Goal: Task Accomplishment & Management: Use online tool/utility

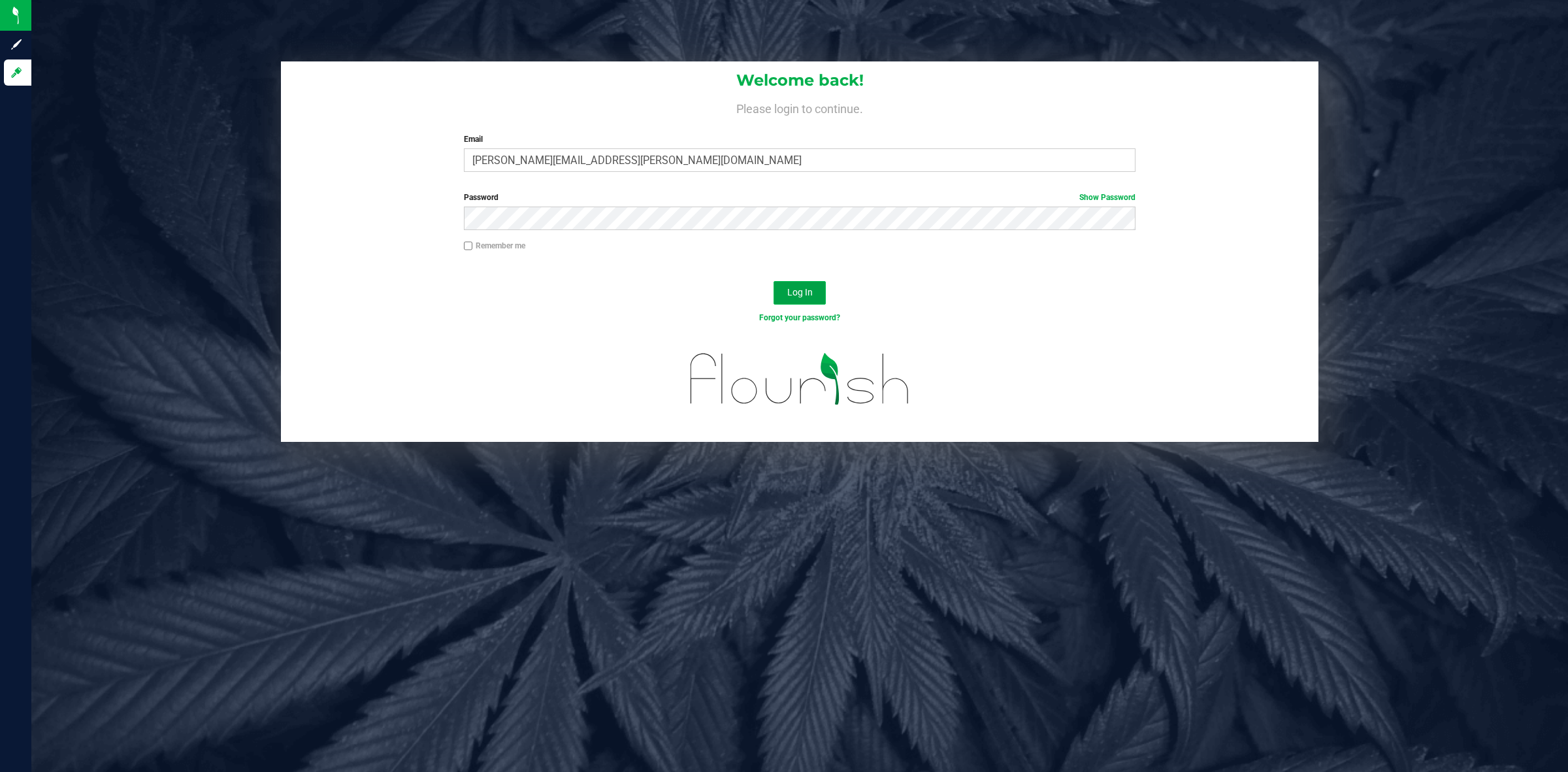
click at [798, 298] on span "Log In" at bounding box center [800, 292] width 26 height 10
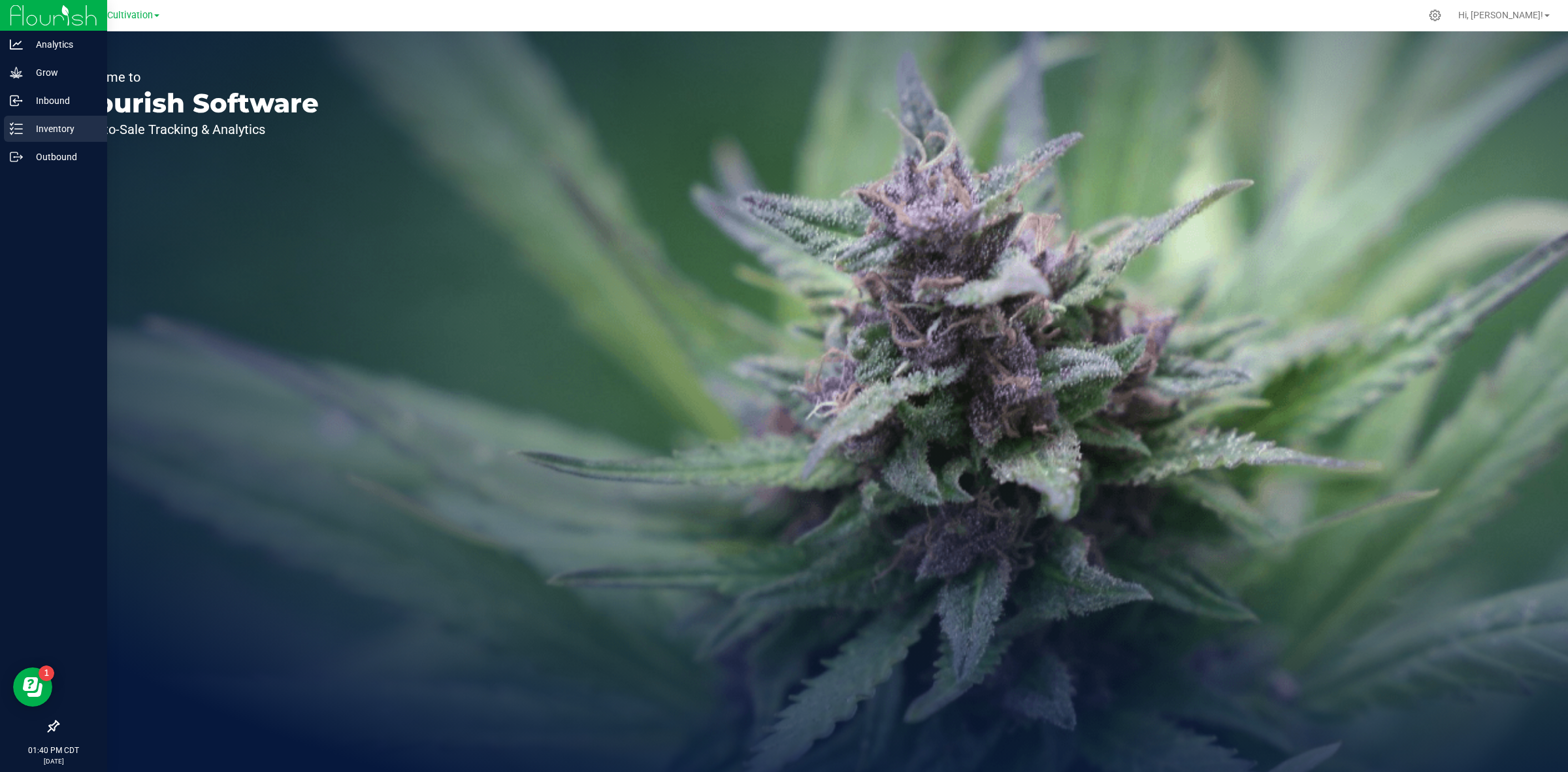
click at [49, 132] on p "Inventory" at bounding box center [62, 129] width 79 height 15
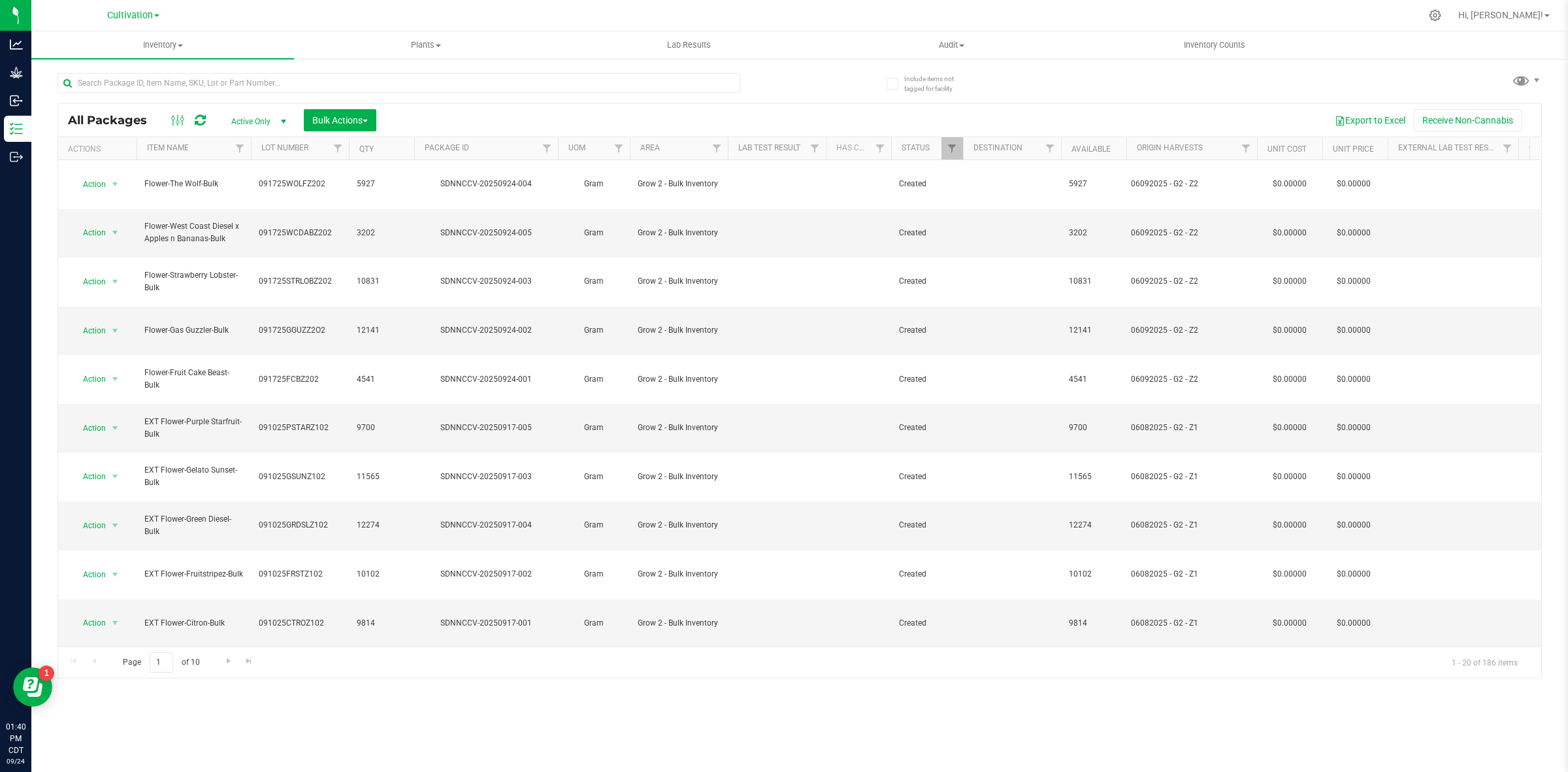
click at [138, 9] on link "Cultivation" at bounding box center [133, 15] width 52 height 12
click at [93, 79] on link "Manufacturing" at bounding box center [134, 81] width 191 height 18
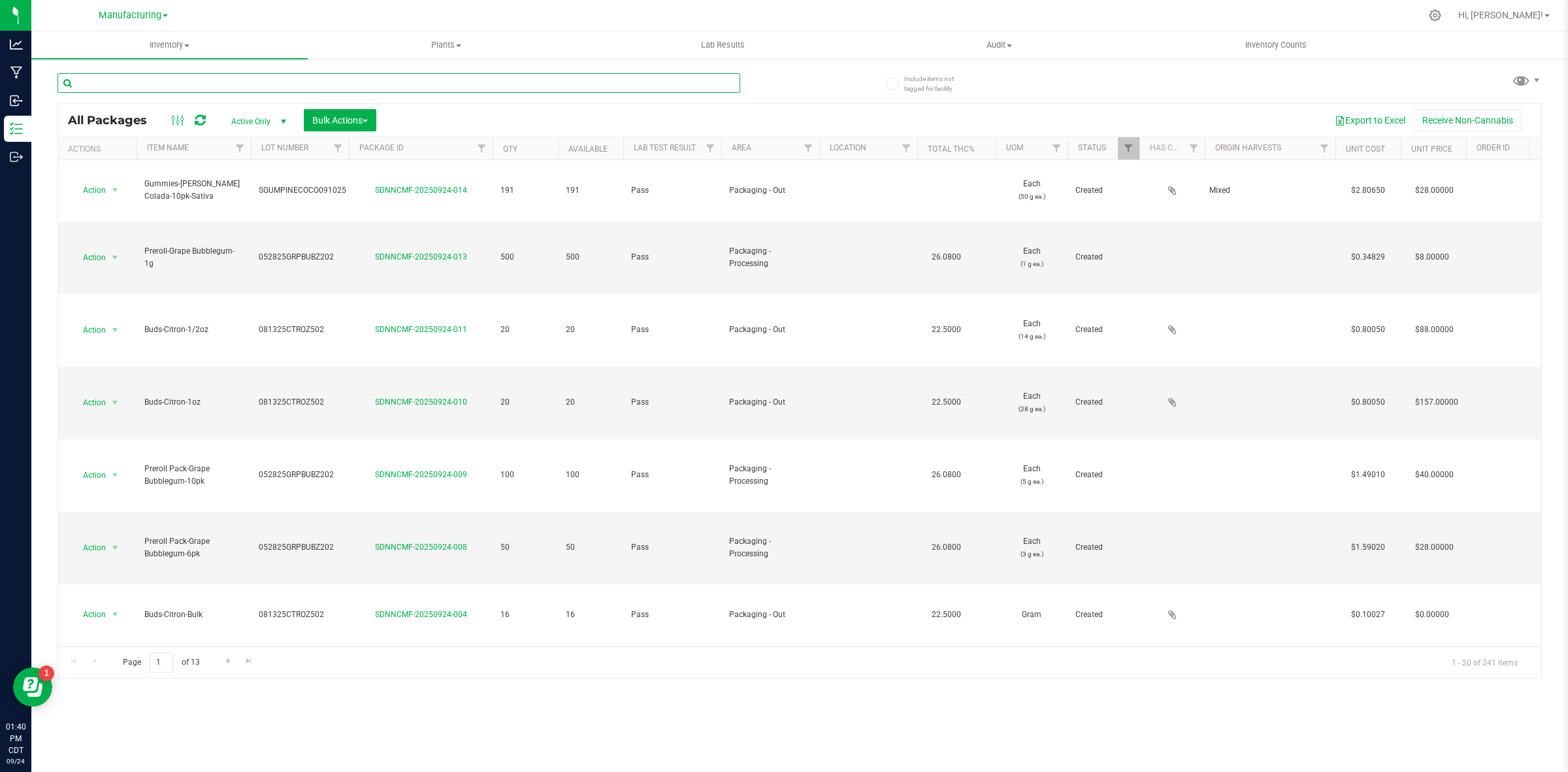
click at [174, 79] on input "text" at bounding box center [398, 83] width 683 height 20
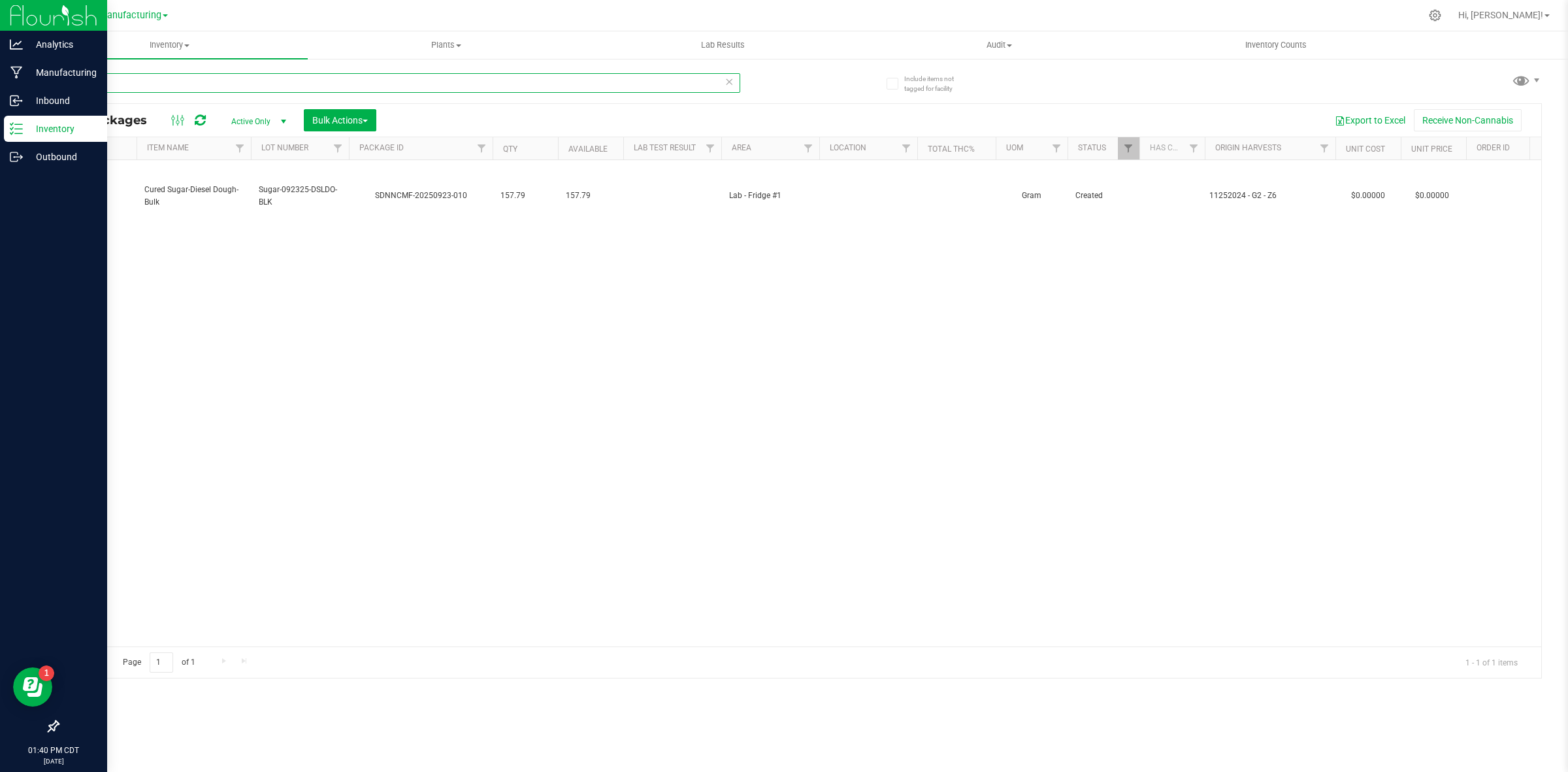
type input "dsldo"
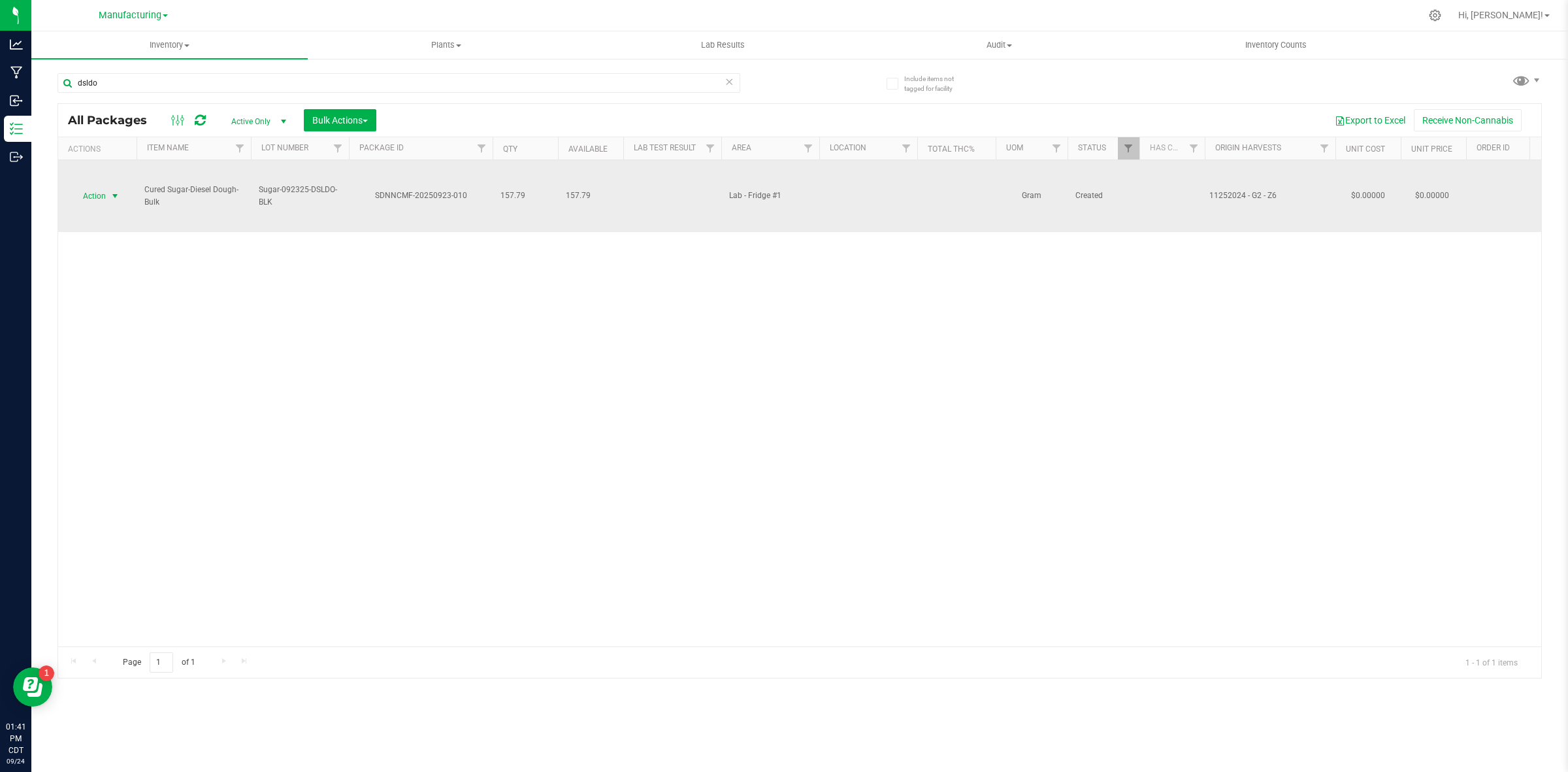
click at [101, 197] on span "Action" at bounding box center [89, 196] width 35 height 18
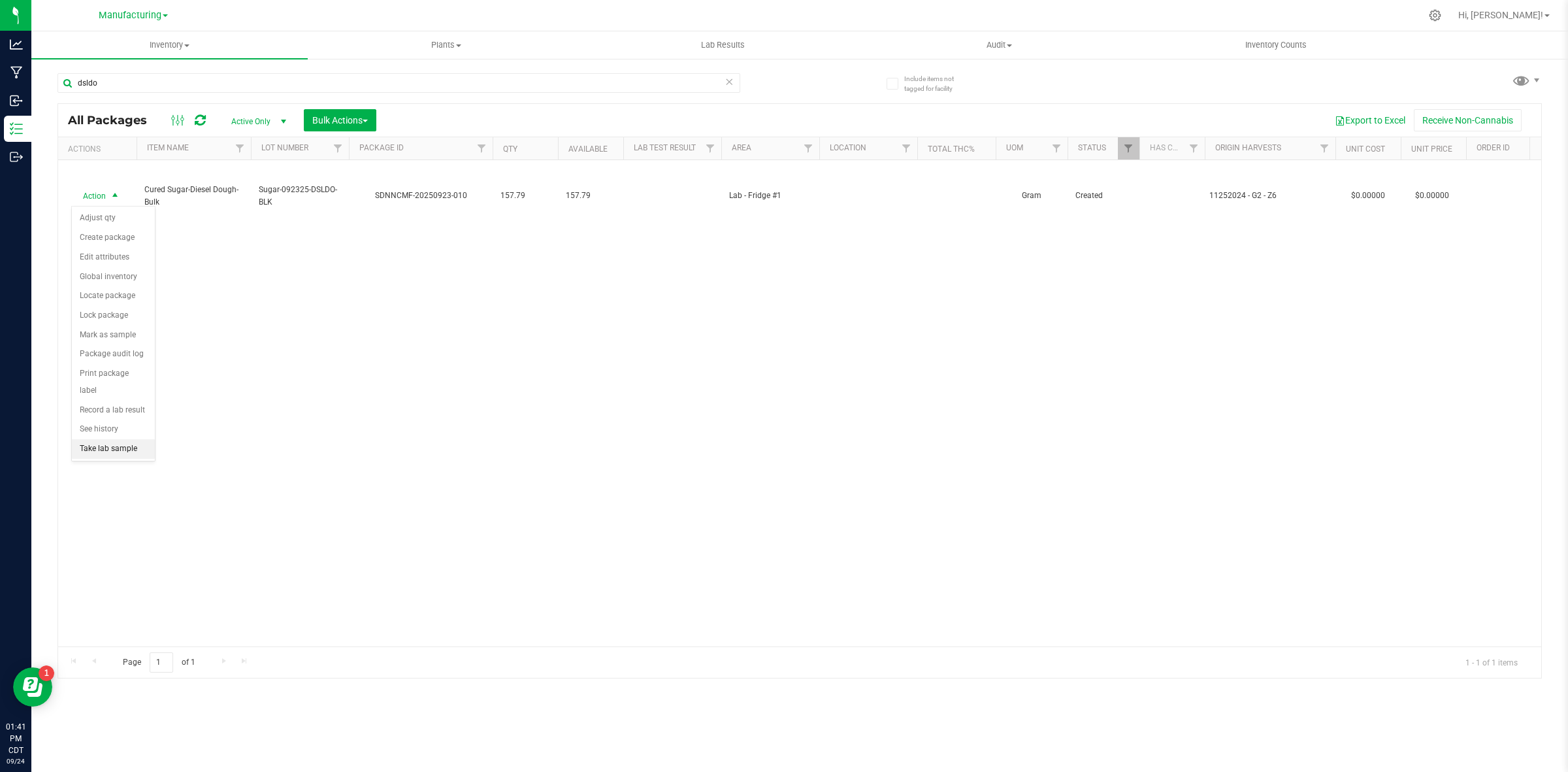
click at [125, 440] on li "Take lab sample" at bounding box center [113, 449] width 83 height 20
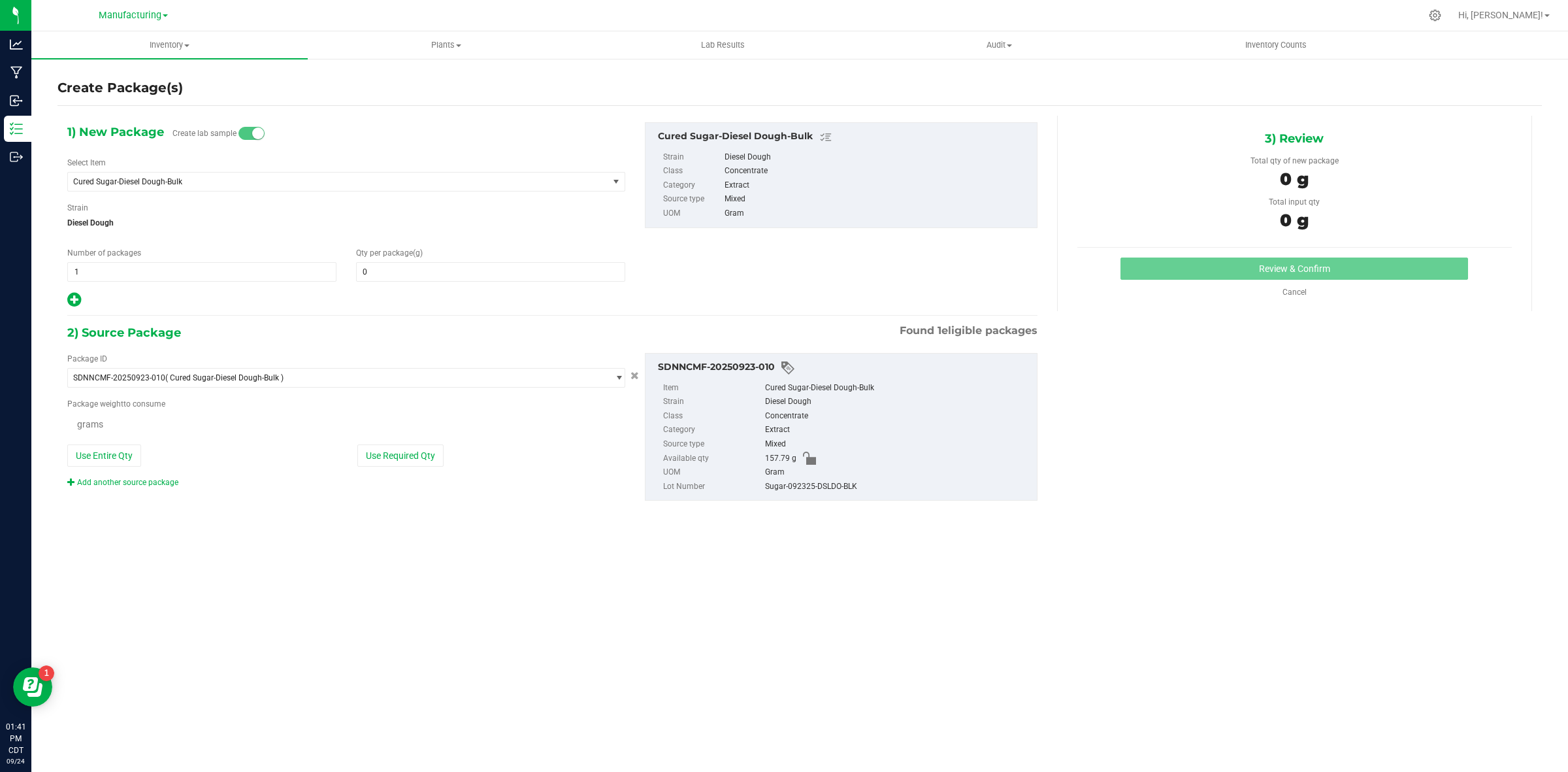
type input "0.0000"
click at [479, 274] on span at bounding box center [491, 272] width 269 height 20
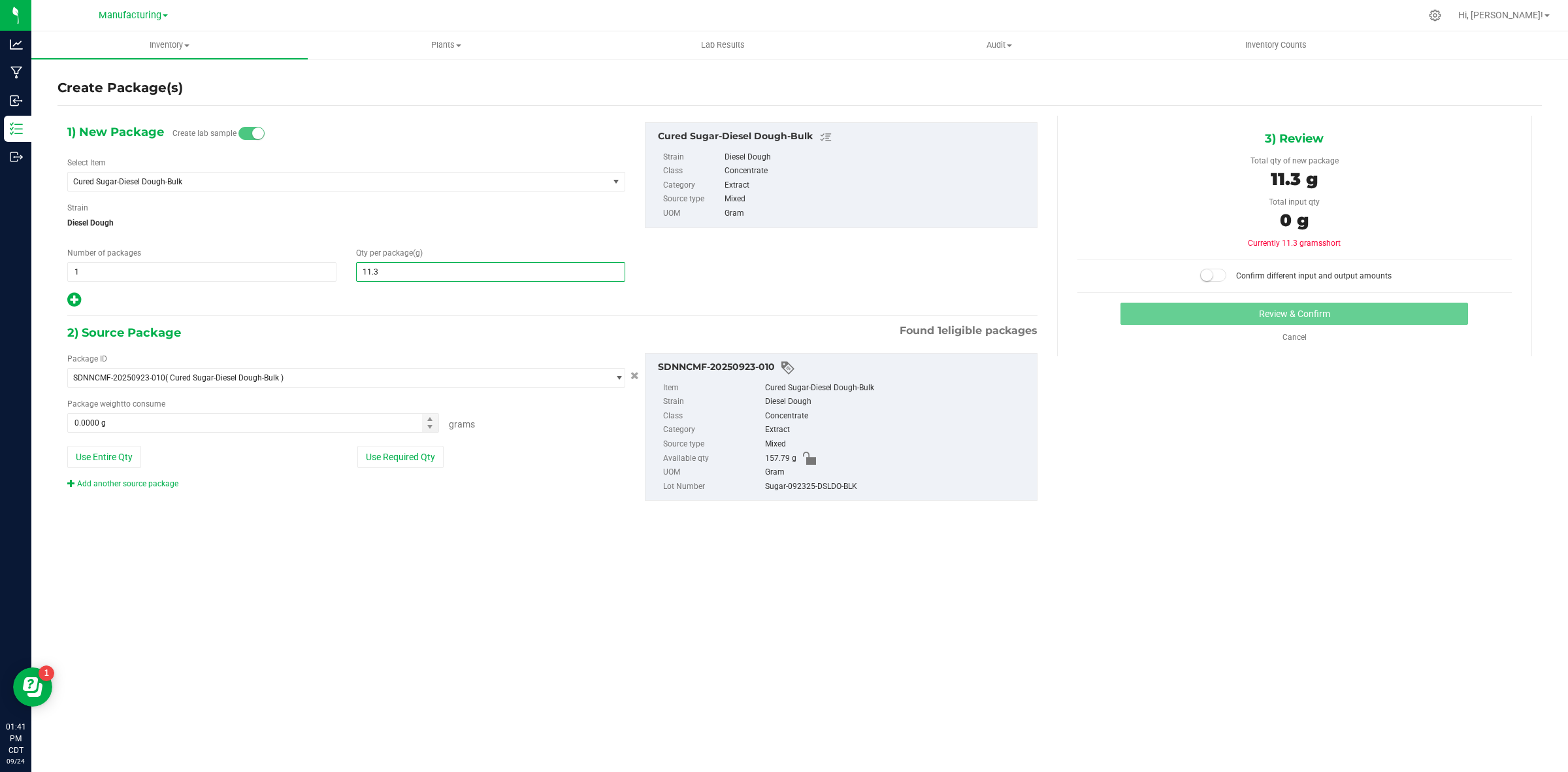
type input "11.37"
type input "11.3700"
click at [414, 455] on button "Use Required Qty" at bounding box center [400, 457] width 86 height 22
type input "11.3700 g"
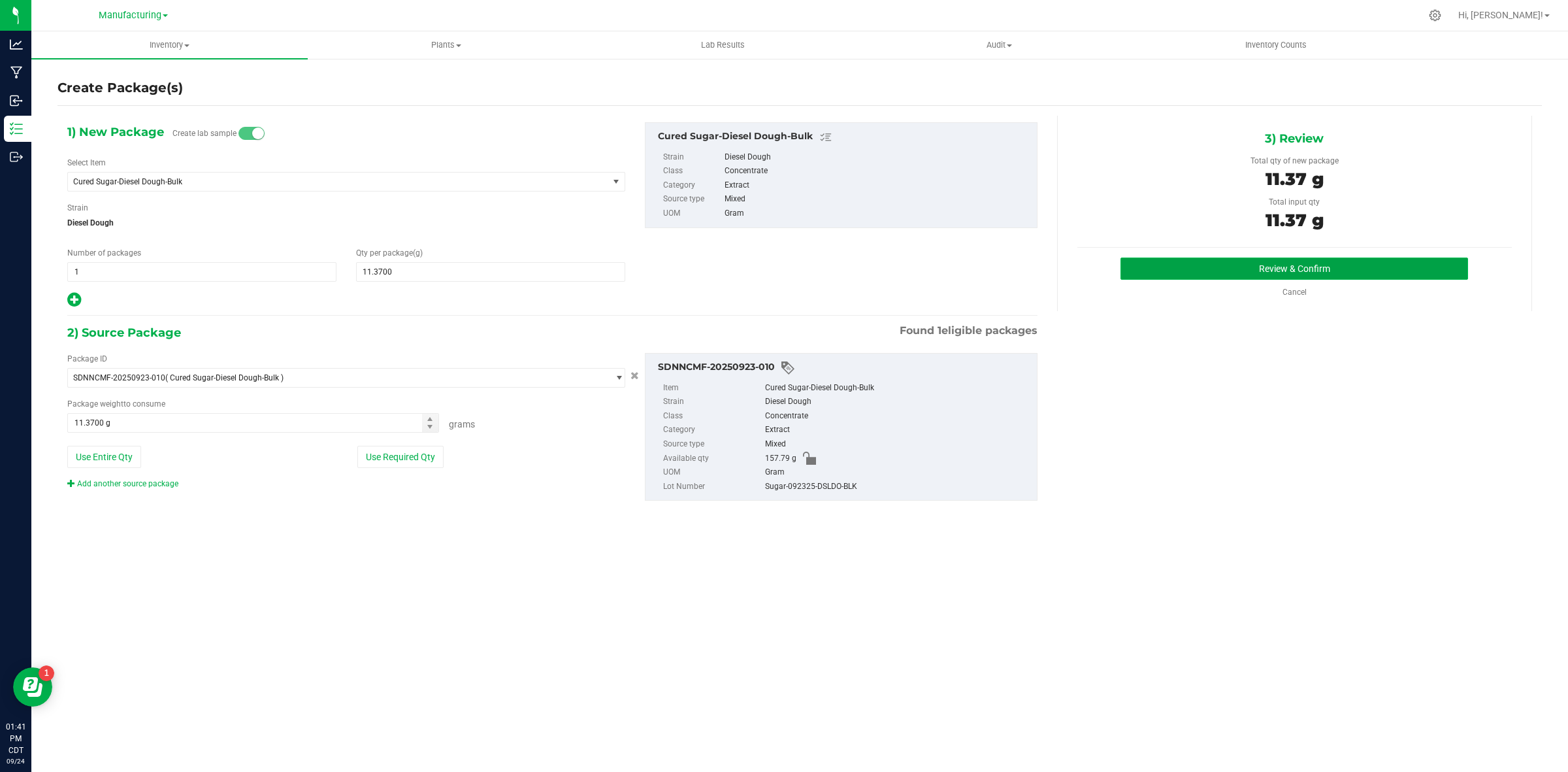
click at [1349, 263] on button "Review & Confirm" at bounding box center [1294, 268] width 348 height 22
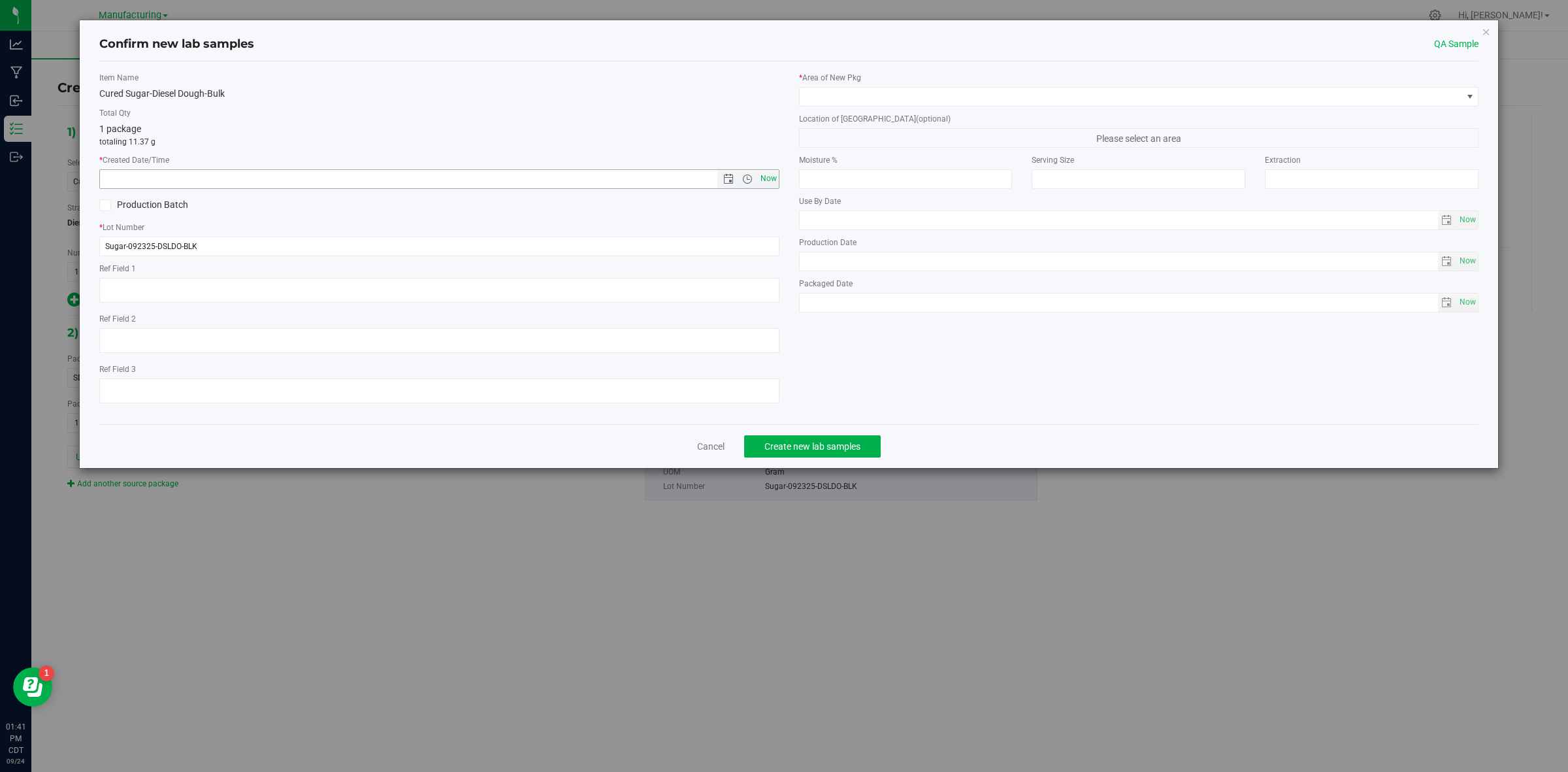
click at [772, 181] on span "Now" at bounding box center [769, 179] width 22 height 19
type input "[DATE] 1:41 PM"
click at [844, 90] on span at bounding box center [1132, 96] width 663 height 18
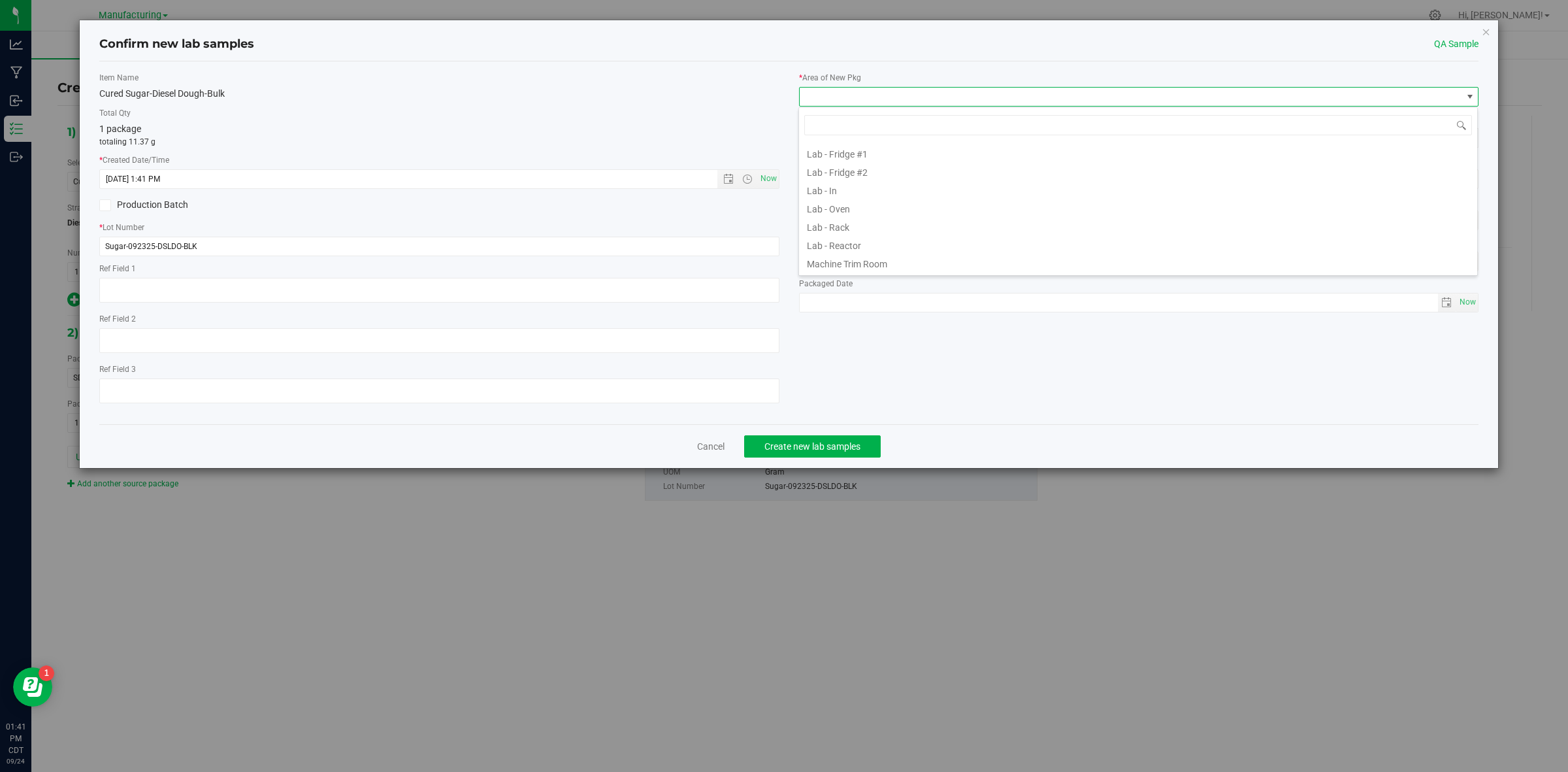
scroll to position [400, 0]
click at [846, 231] on li "Testing" at bounding box center [1138, 226] width 678 height 18
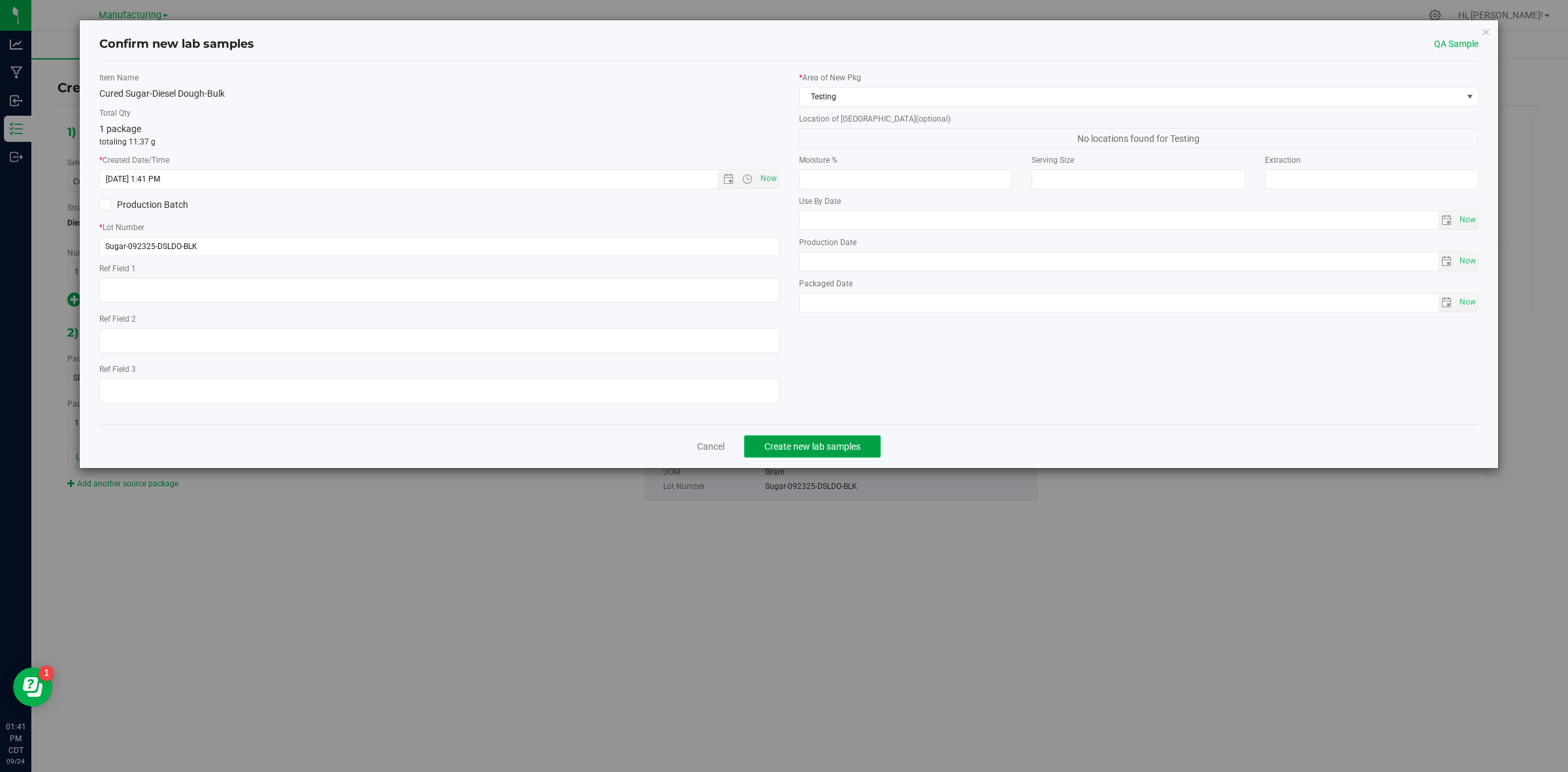
click at [820, 443] on span "Create new lab samples" at bounding box center [812, 446] width 96 height 10
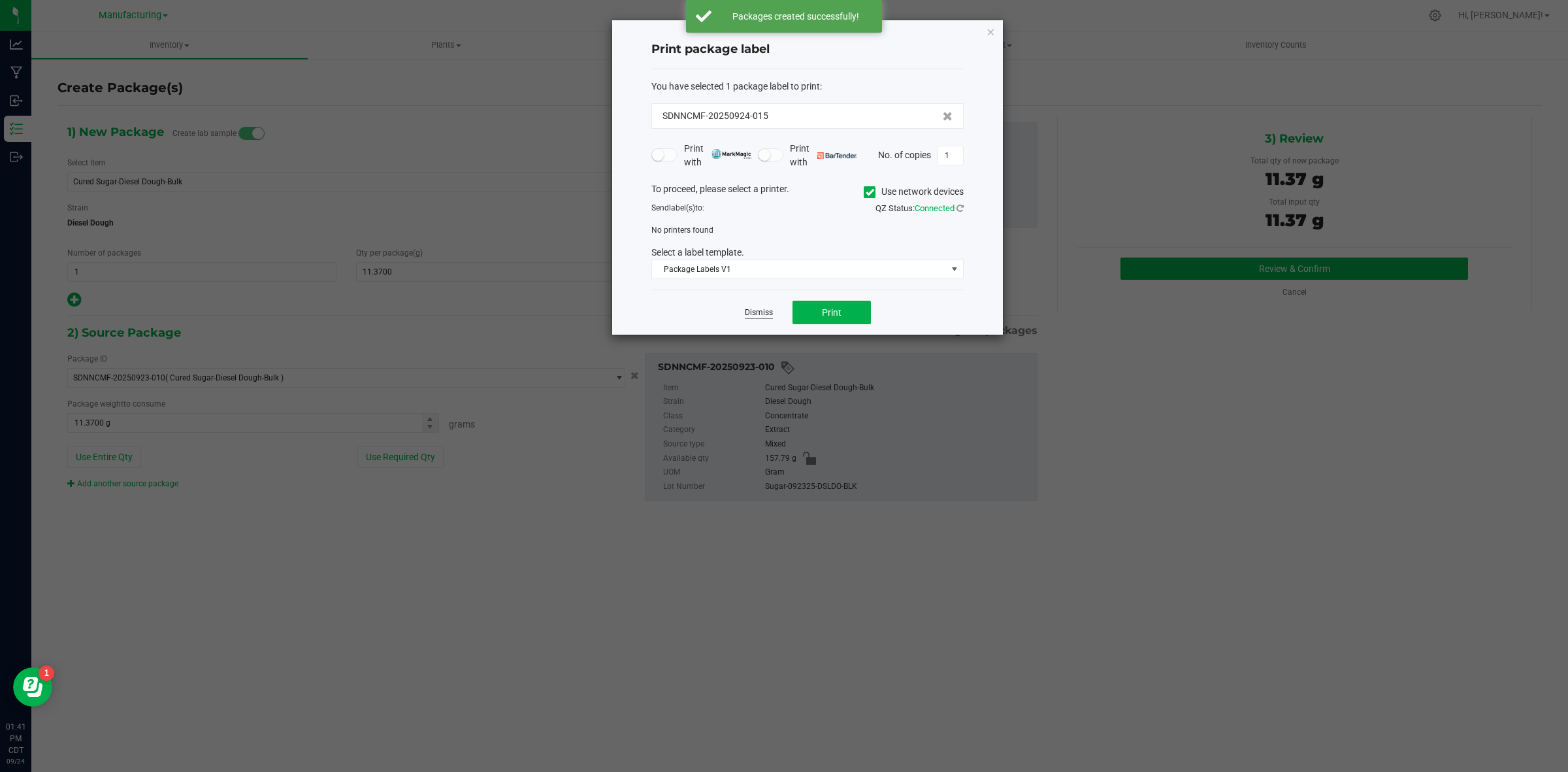
click at [758, 318] on link "Dismiss" at bounding box center [759, 312] width 28 height 11
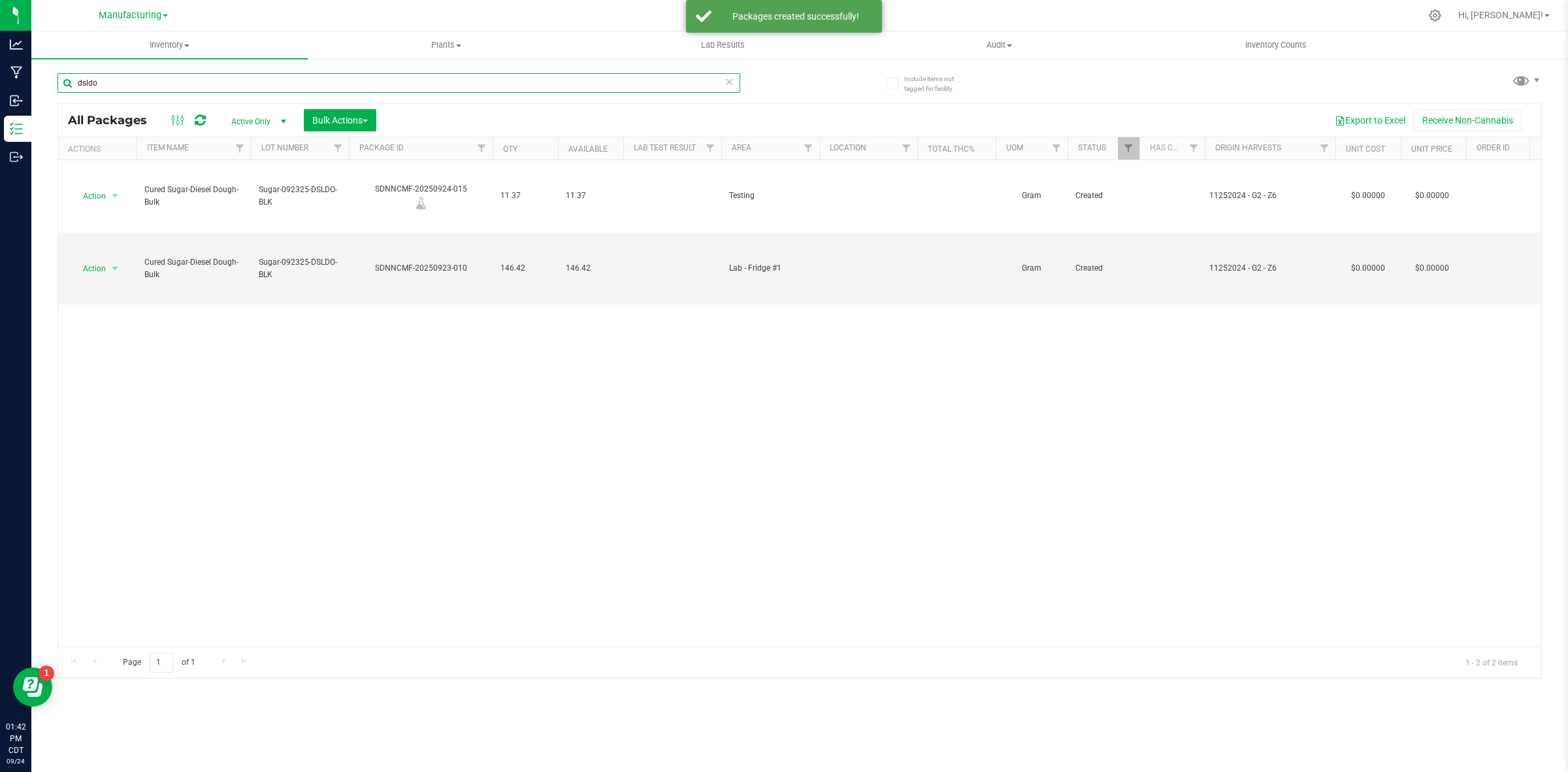
drag, startPoint x: 109, startPoint y: 87, endPoint x: 46, endPoint y: 88, distance: 63.0
click at [46, 88] on div "Include items not tagged for facility dsldo All Packages Active Only Active Onl…" at bounding box center [800, 257] width 1537 height 398
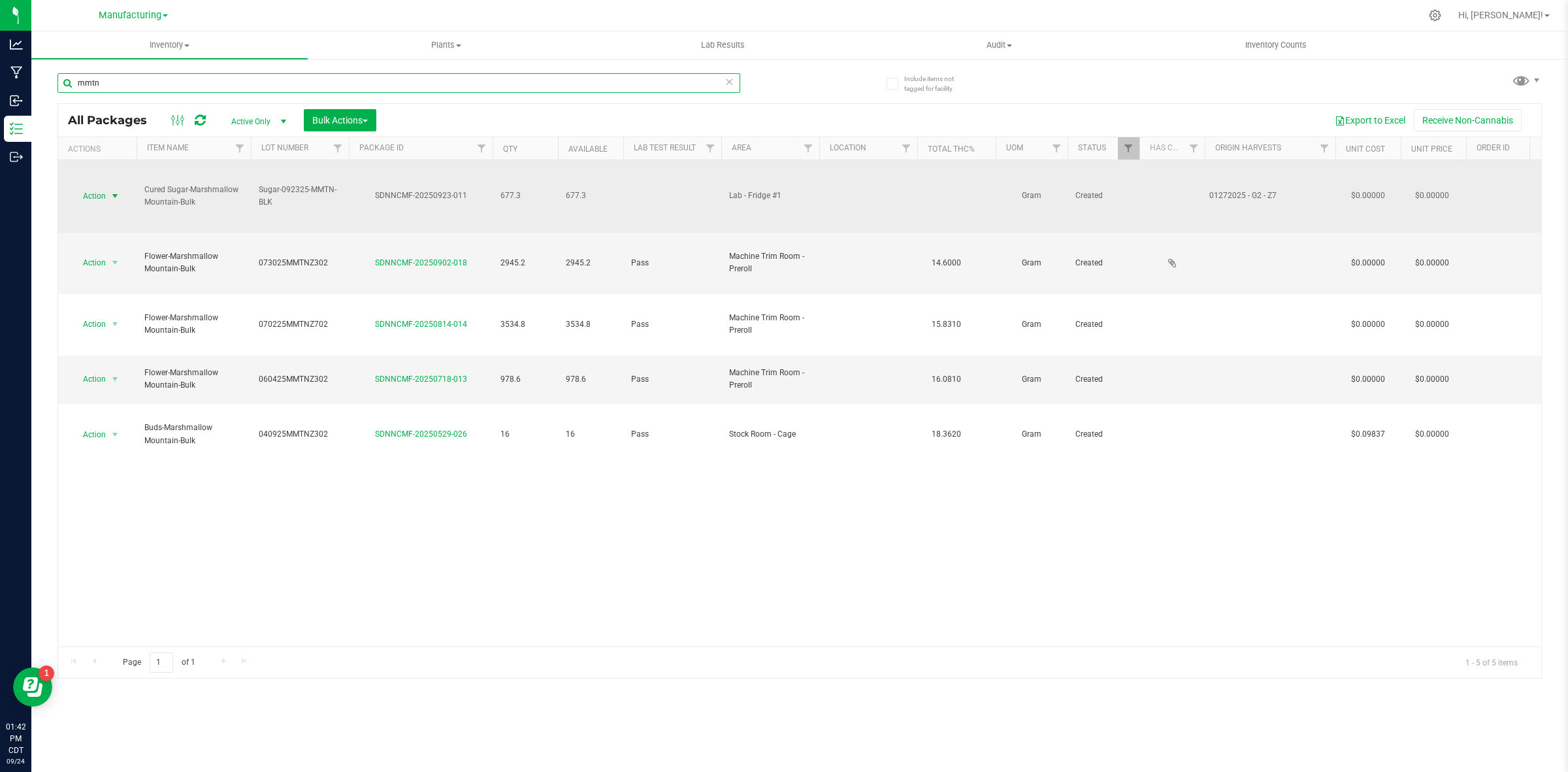
type input "mmtn"
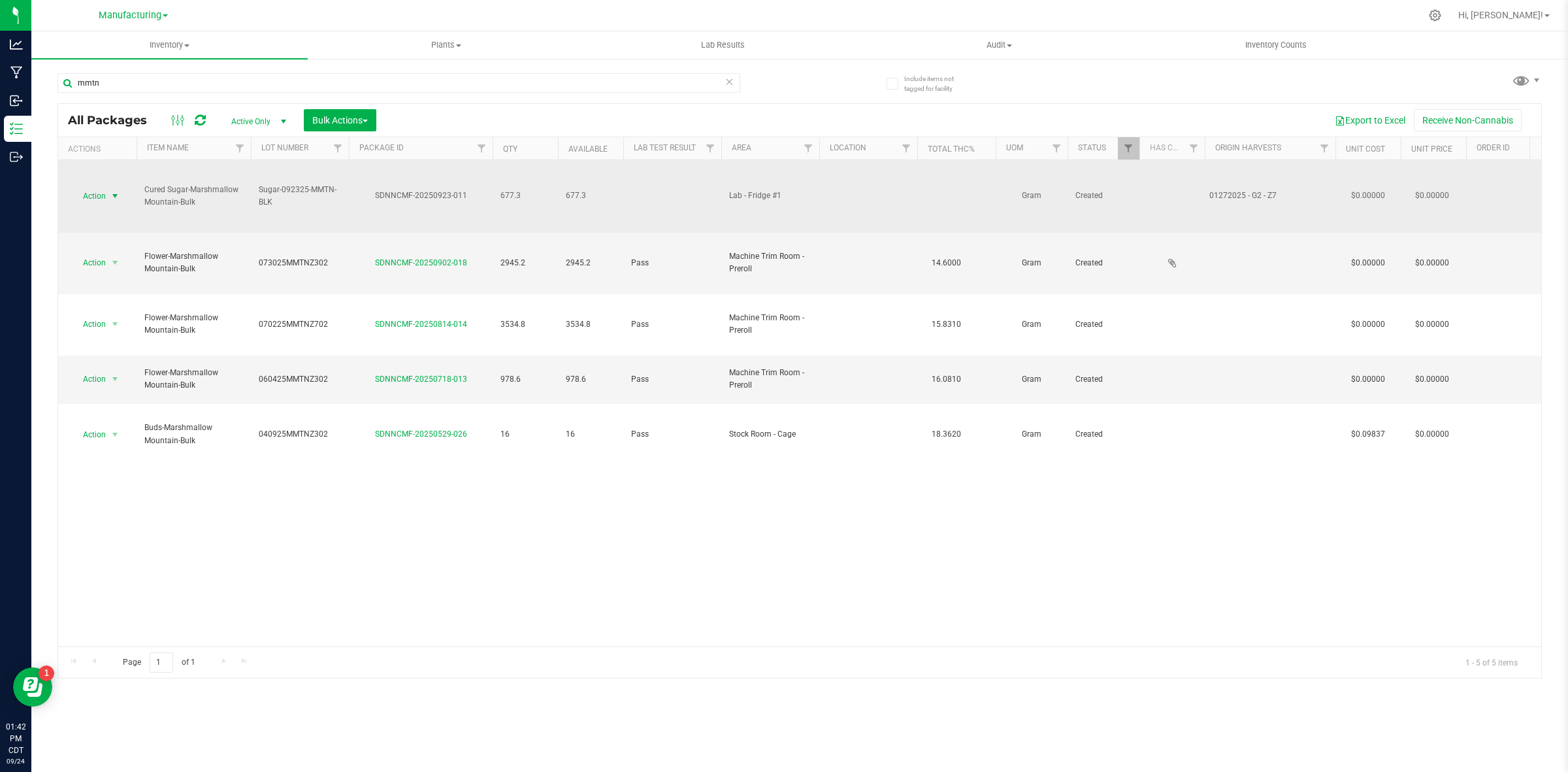
click at [89, 190] on span "Action" at bounding box center [89, 196] width 35 height 18
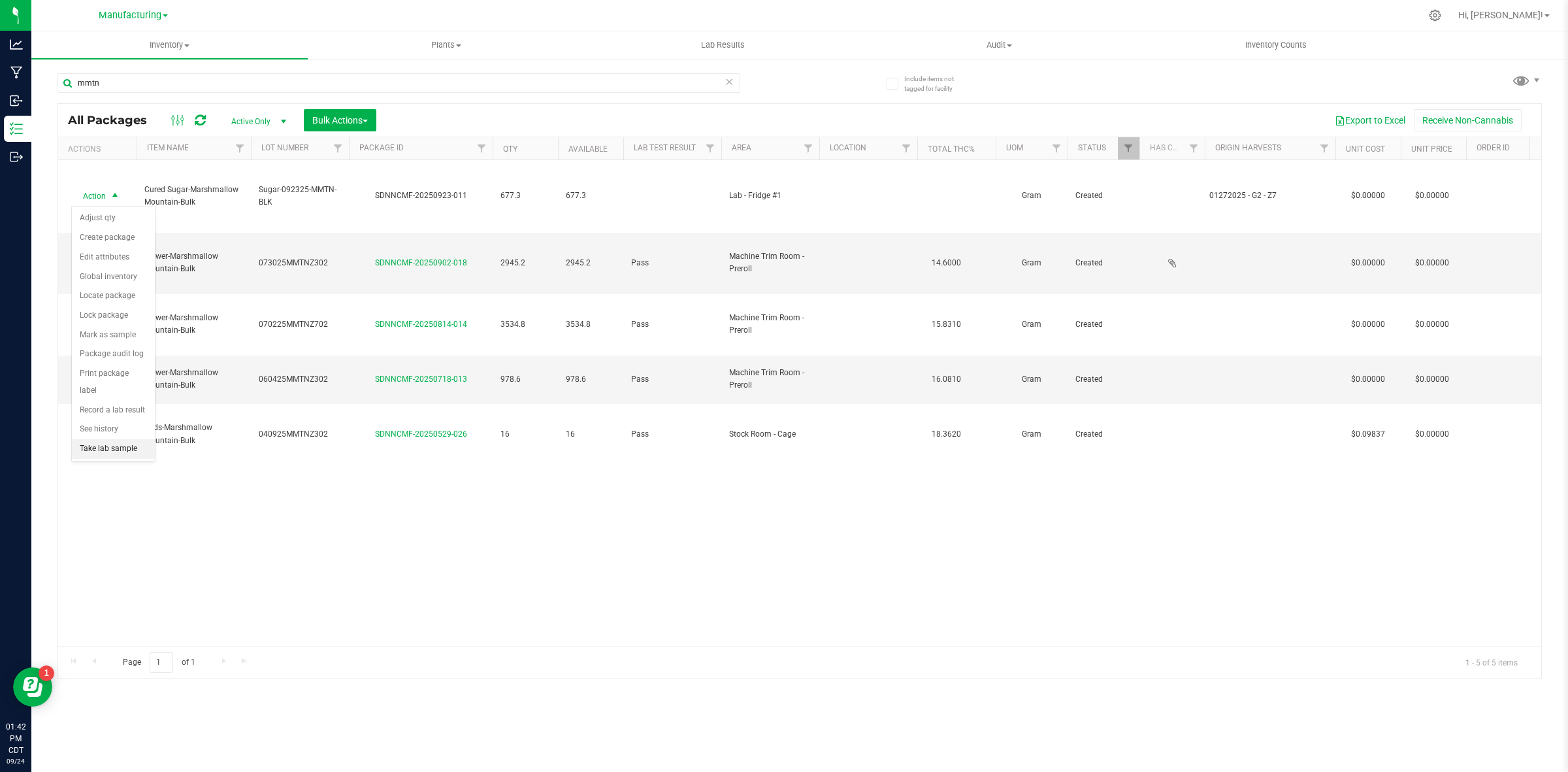
click at [107, 440] on li "Take lab sample" at bounding box center [113, 449] width 83 height 20
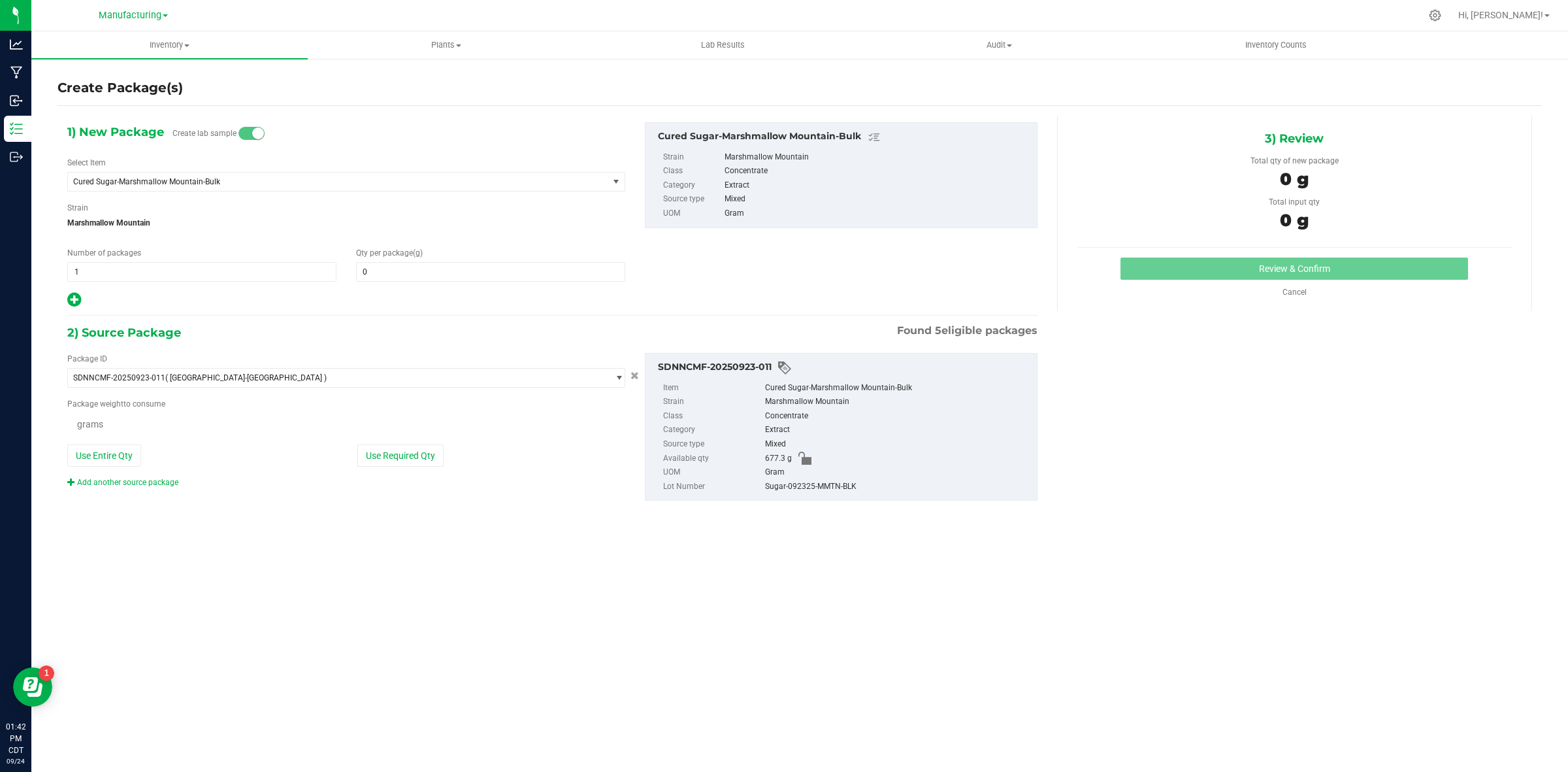
type input "0.0000"
click at [425, 279] on span at bounding box center [491, 272] width 269 height 20
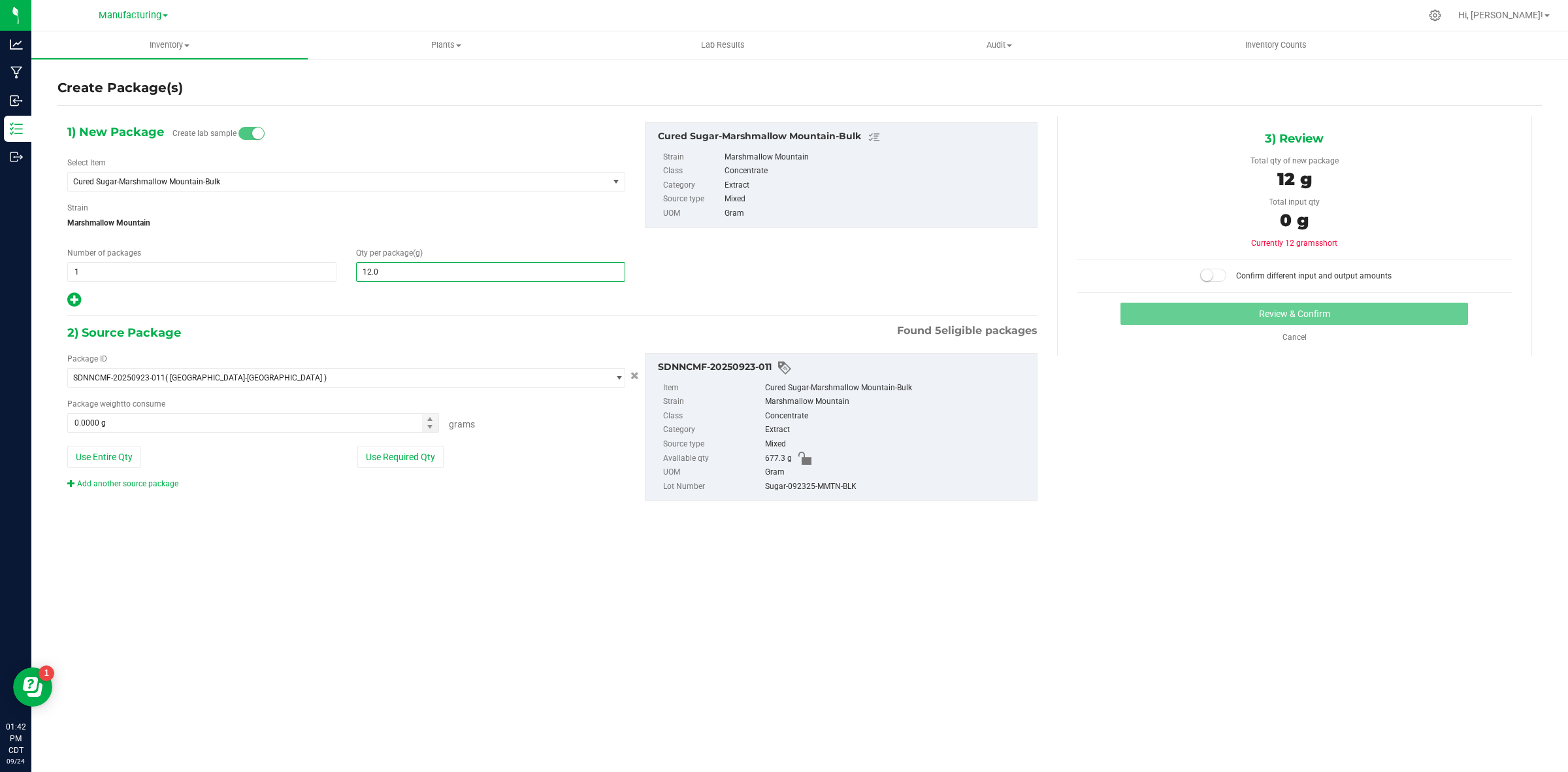
type input "12.09"
type input "12.0900"
click at [410, 468] on button "Use Required Qty" at bounding box center [400, 457] width 86 height 22
type input "12.0900 g"
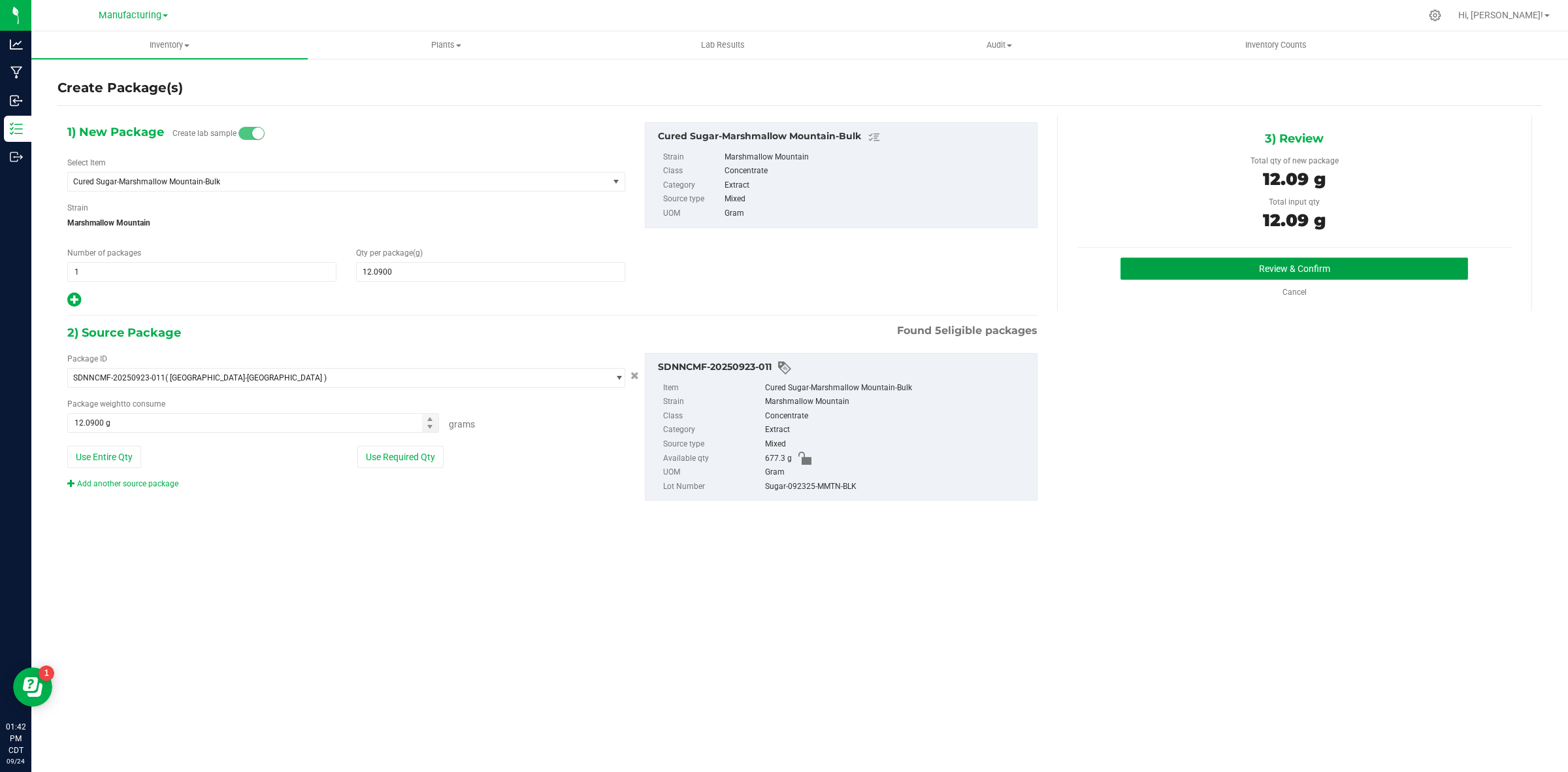
click at [1393, 262] on button "Review & Confirm" at bounding box center [1294, 268] width 348 height 22
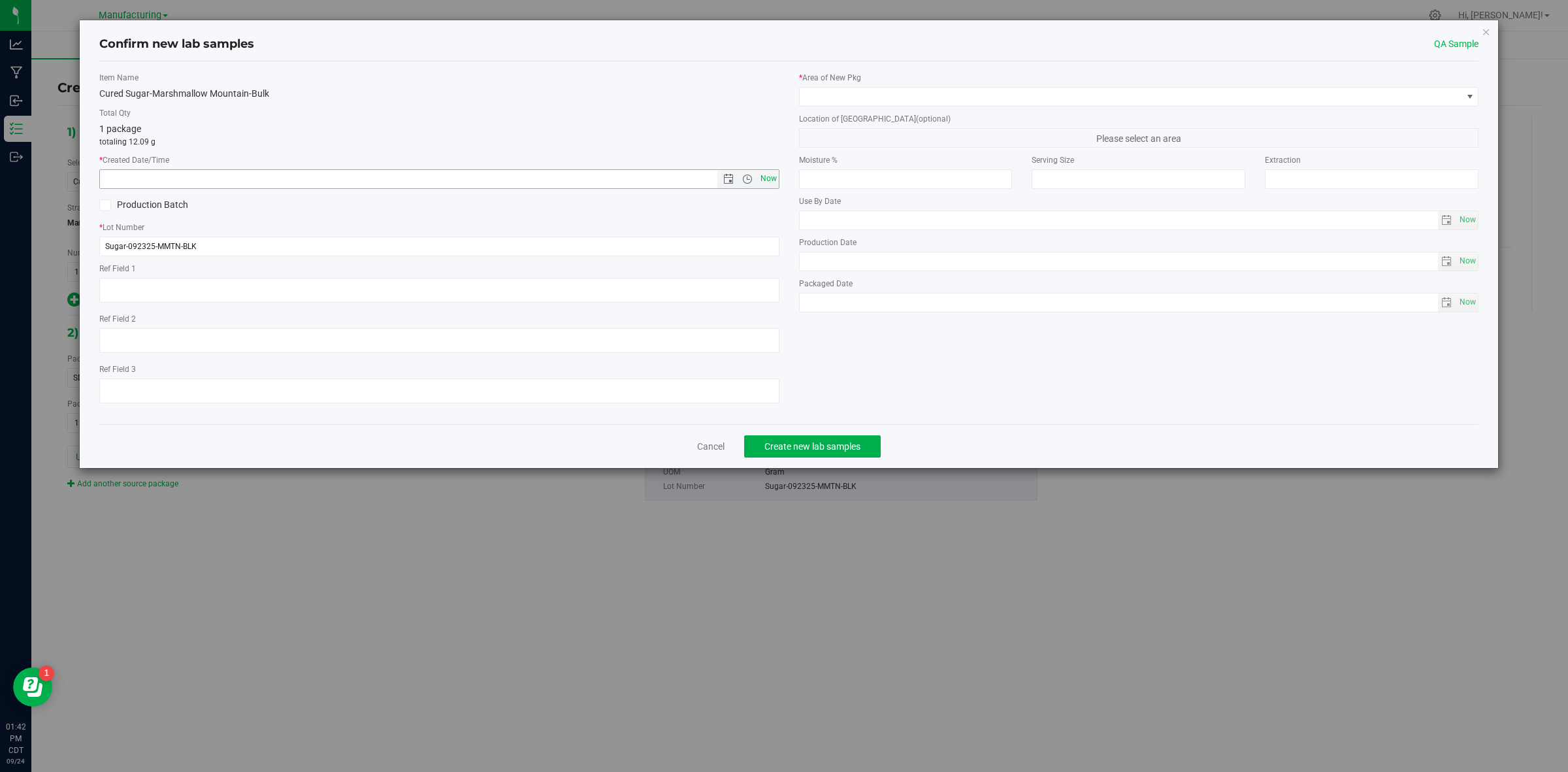
click at [762, 180] on span "Now" at bounding box center [769, 179] width 22 height 19
type input "[DATE] 1:42 PM"
click at [837, 97] on span at bounding box center [1132, 96] width 663 height 18
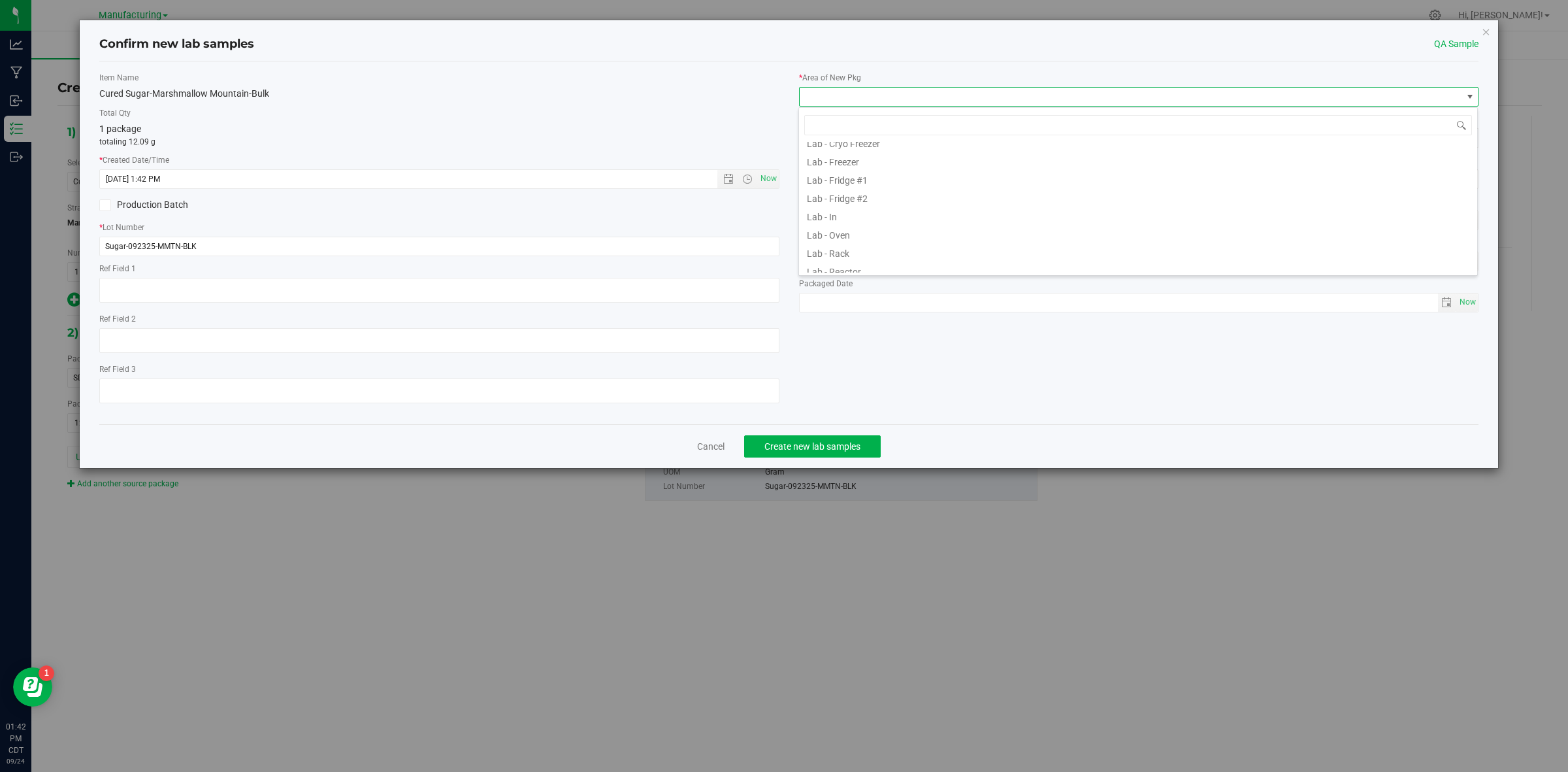
scroll to position [400, 0]
click at [852, 229] on li "Testing" at bounding box center [1138, 226] width 678 height 18
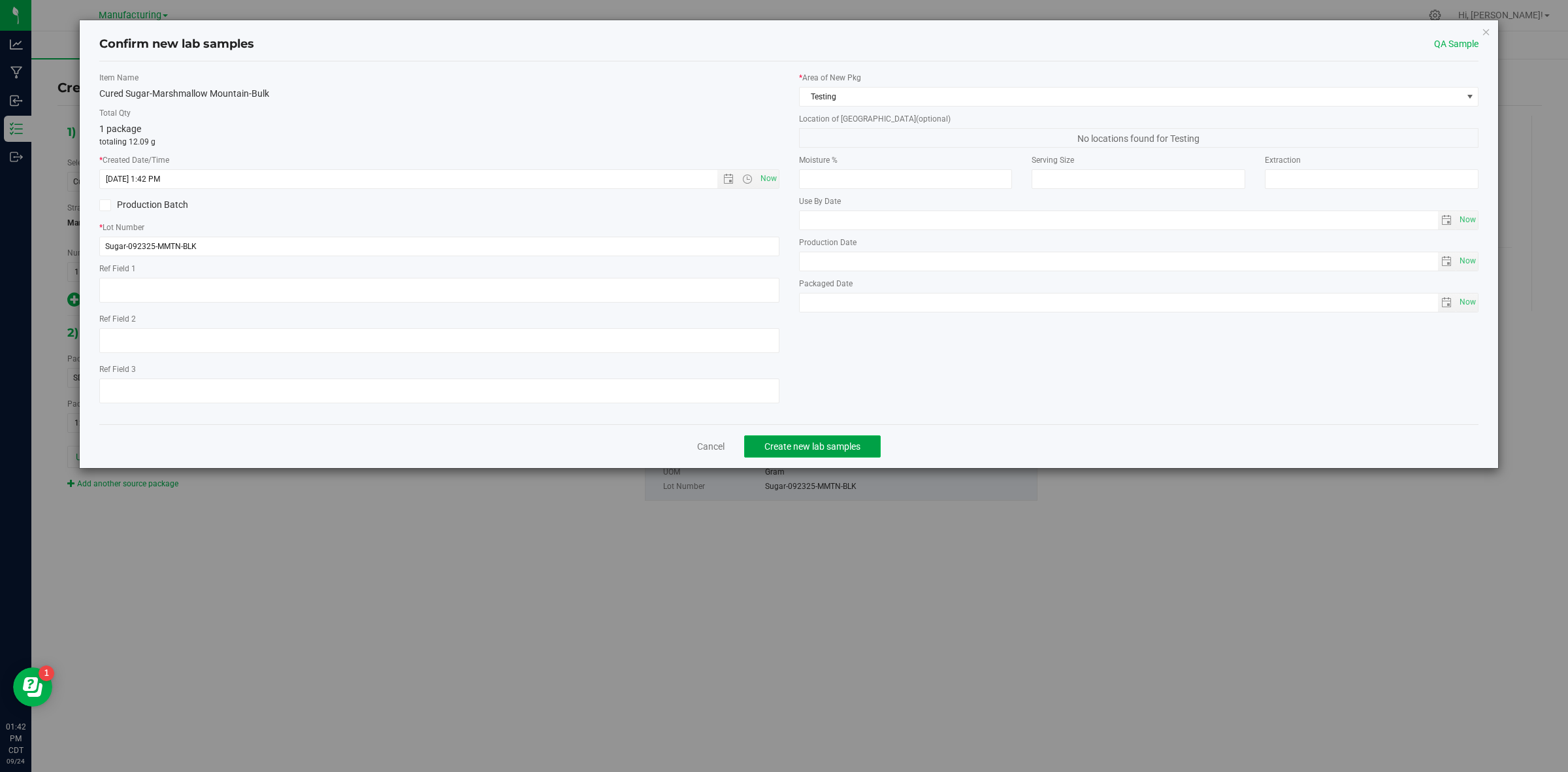
click at [799, 438] on button "Create new lab samples" at bounding box center [813, 446] width 137 height 22
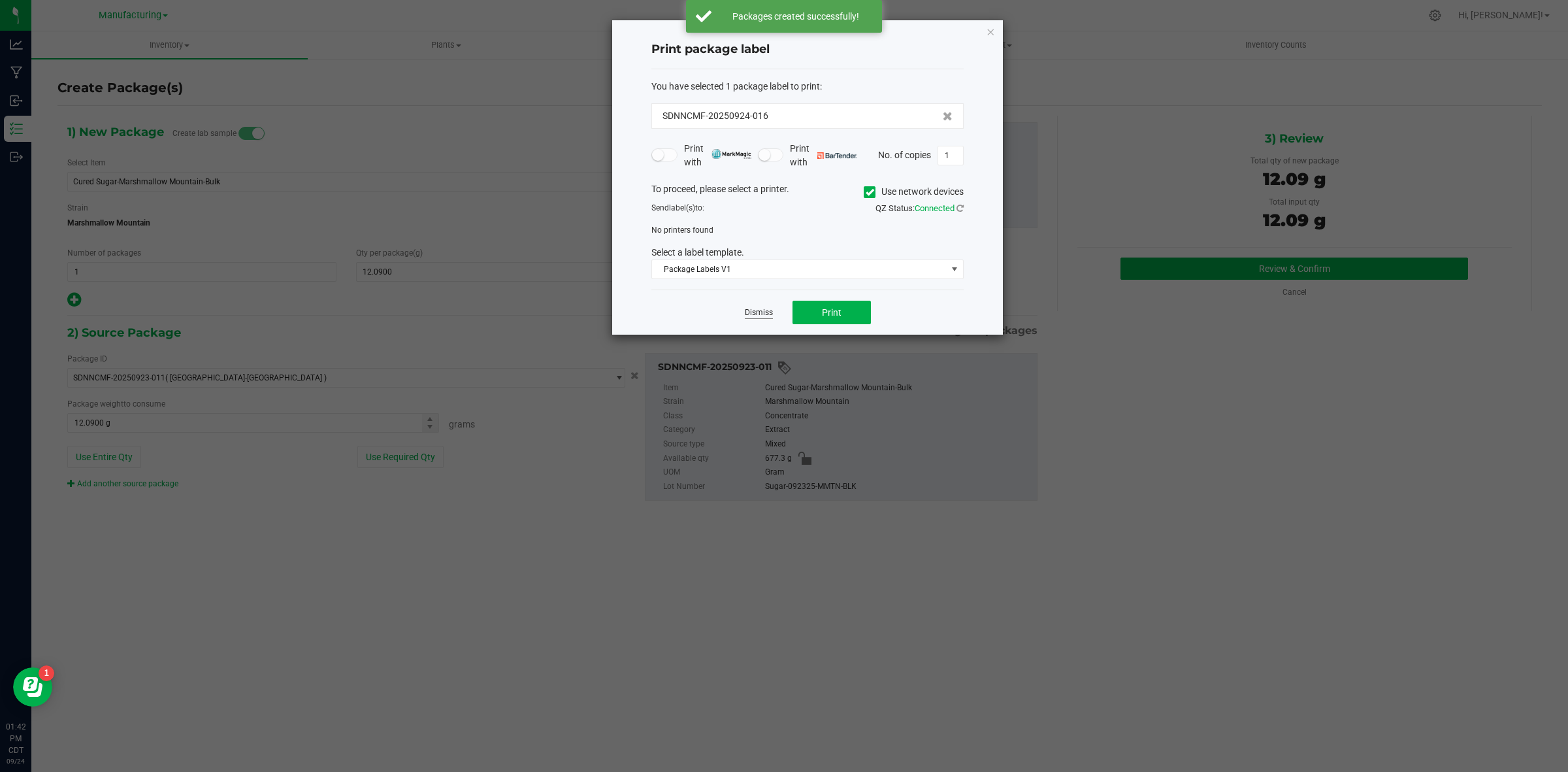
click at [763, 312] on link "Dismiss" at bounding box center [759, 312] width 28 height 11
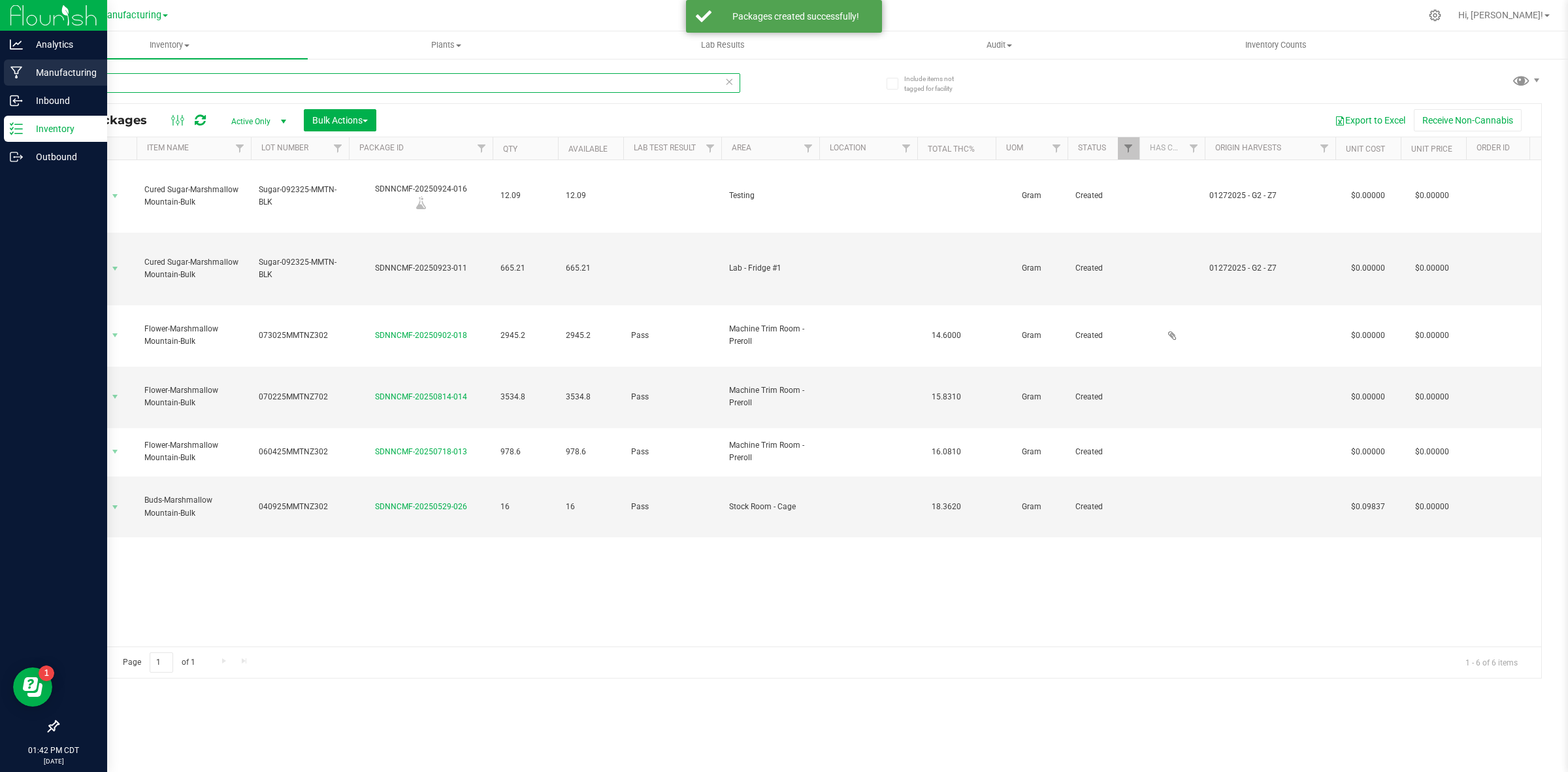
drag, startPoint x: 158, startPoint y: 84, endPoint x: 26, endPoint y: 85, distance: 132.0
click at [26, 85] on div "Analytics Manufacturing Inbound Inventory Outbound 01:42 PM CDT [DATE] 09/24 Ma…" at bounding box center [784, 386] width 1568 height 772
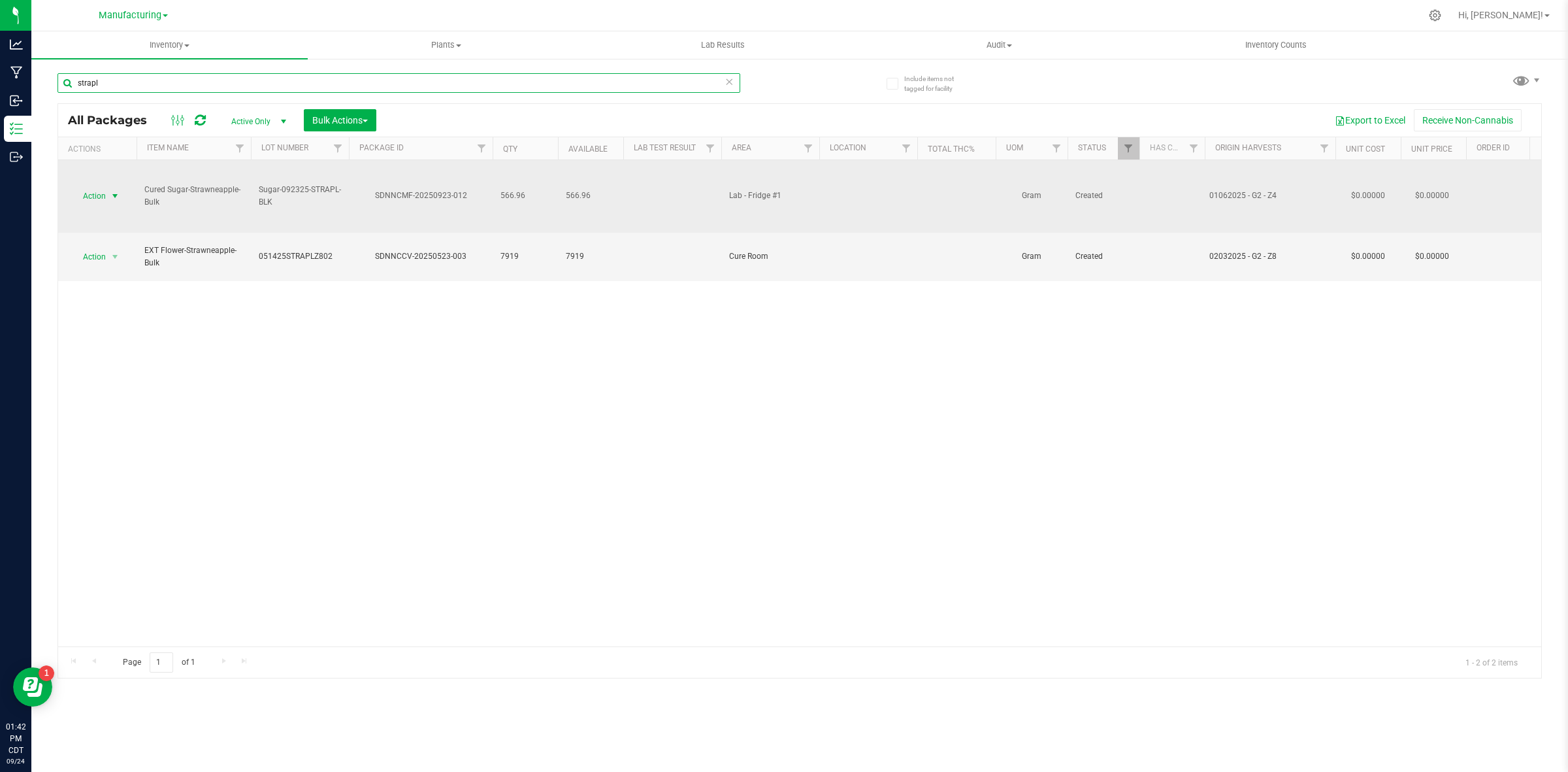
type input "strapl"
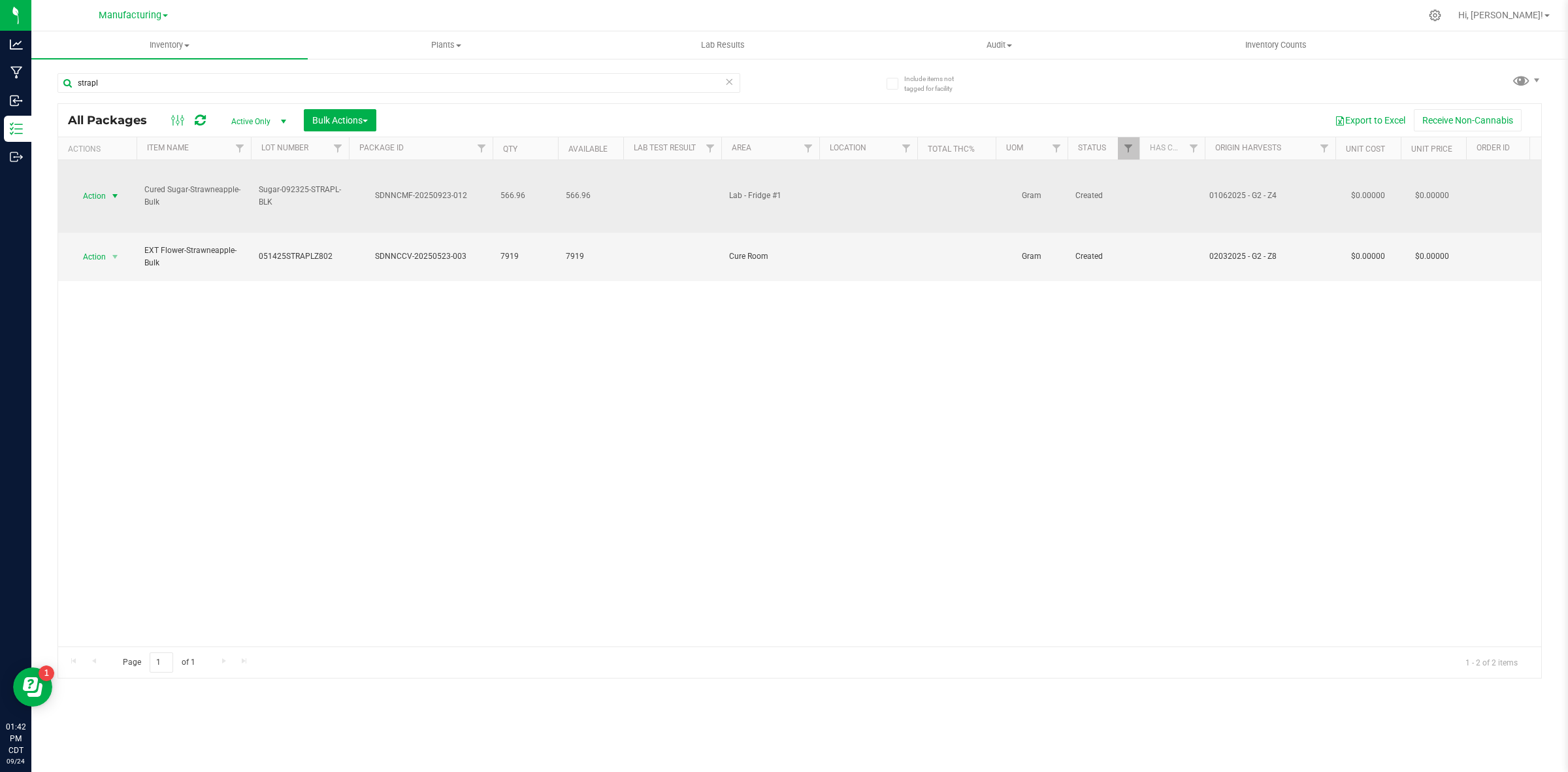
click at [89, 198] on span "Action" at bounding box center [89, 196] width 35 height 18
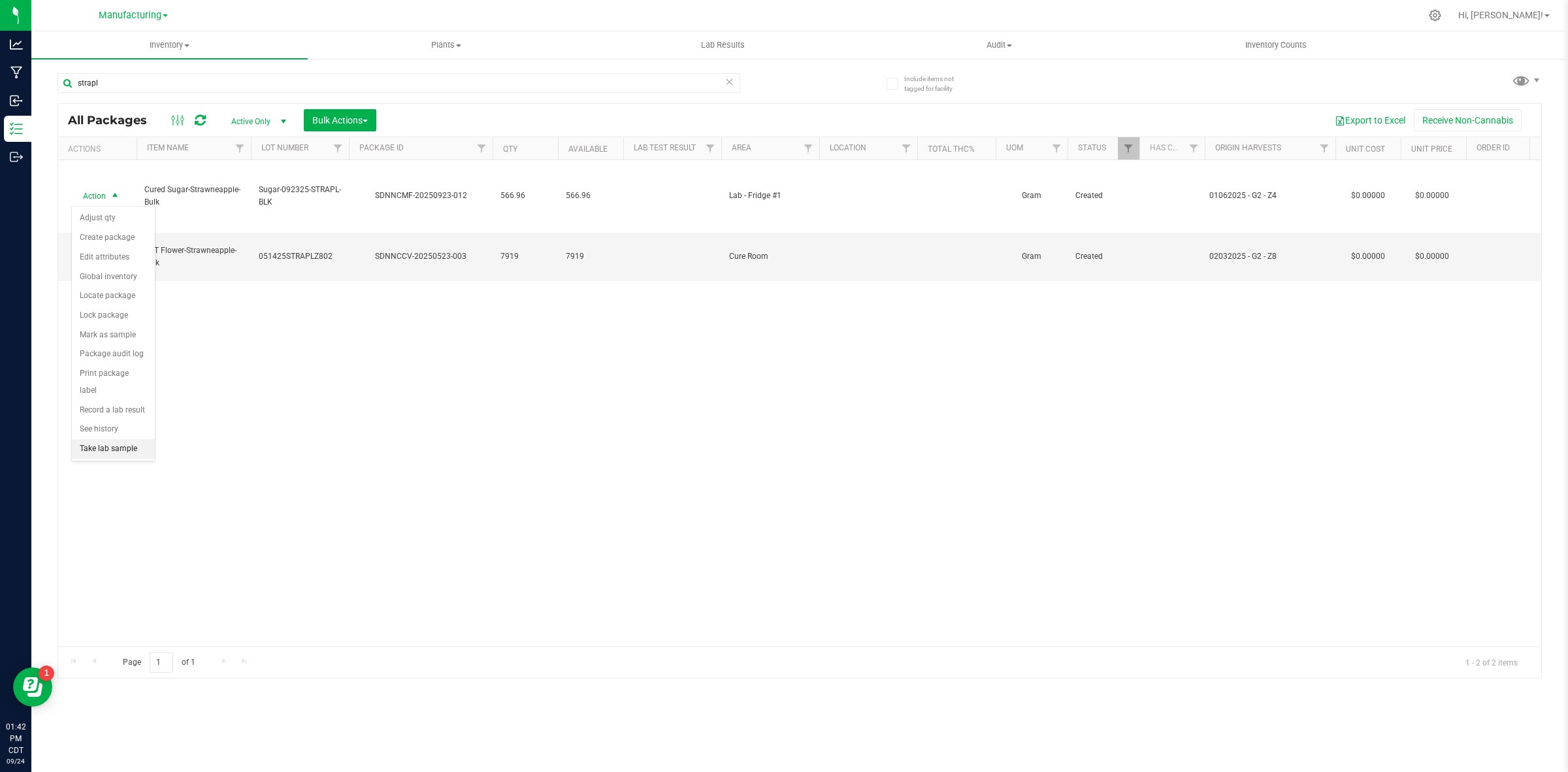
click at [109, 440] on li "Take lab sample" at bounding box center [113, 449] width 83 height 20
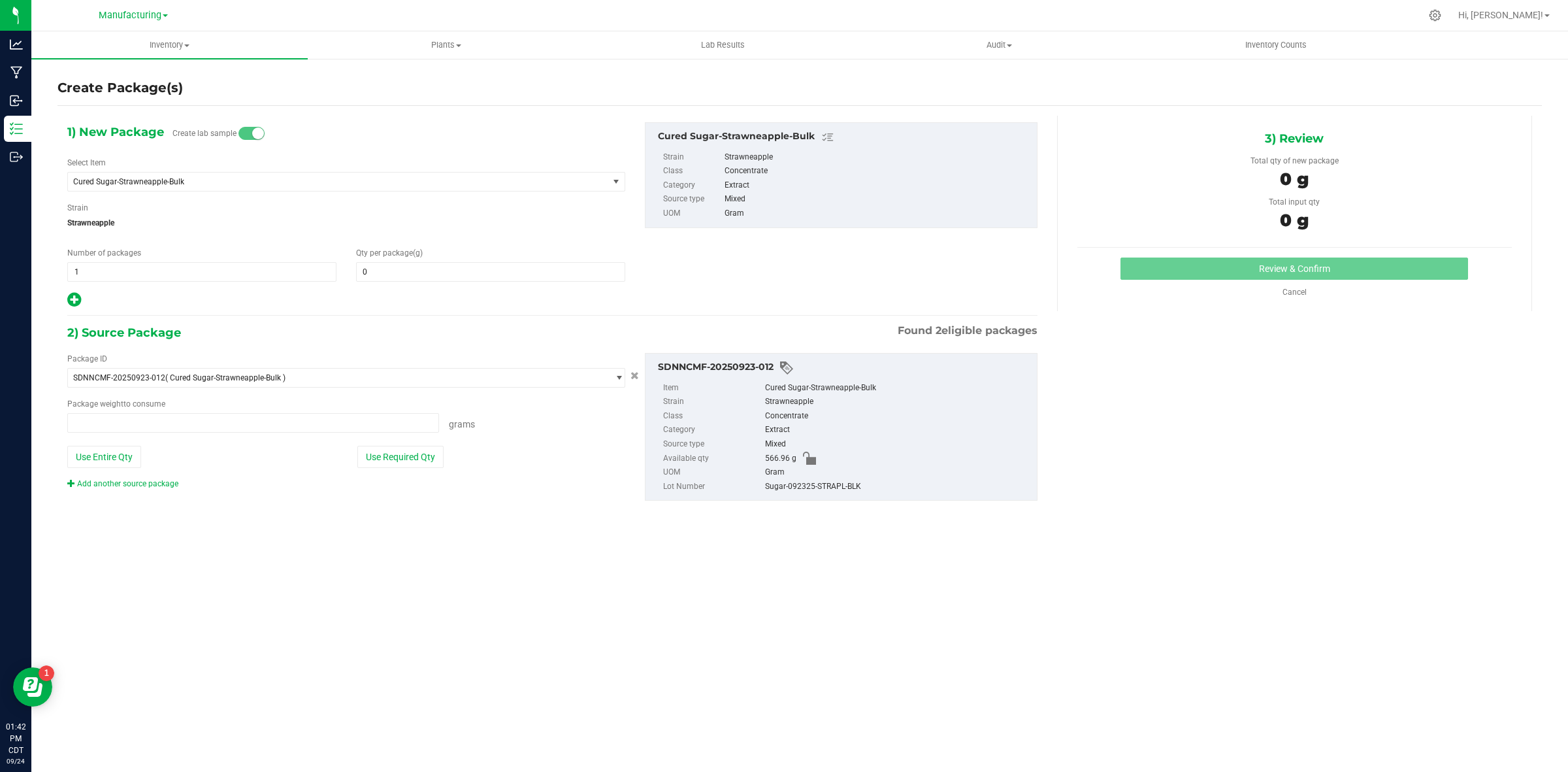
type input "0.0000"
type input "0.0000 g"
click at [446, 275] on span at bounding box center [491, 272] width 269 height 20
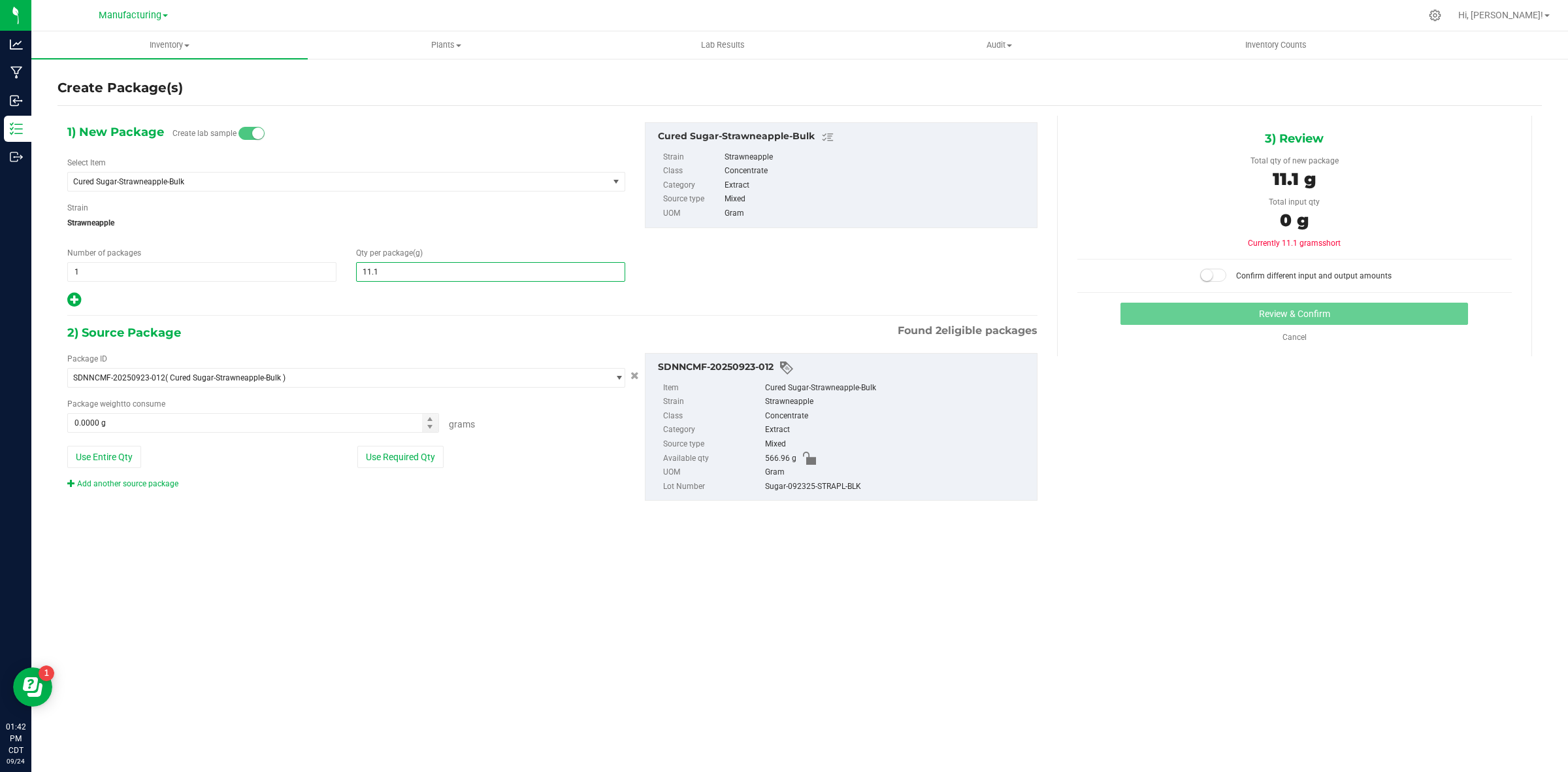
type input "11.16"
type input "11.1600"
click at [378, 466] on button "Use Required Qty" at bounding box center [400, 457] width 86 height 22
type input "11.1600 g"
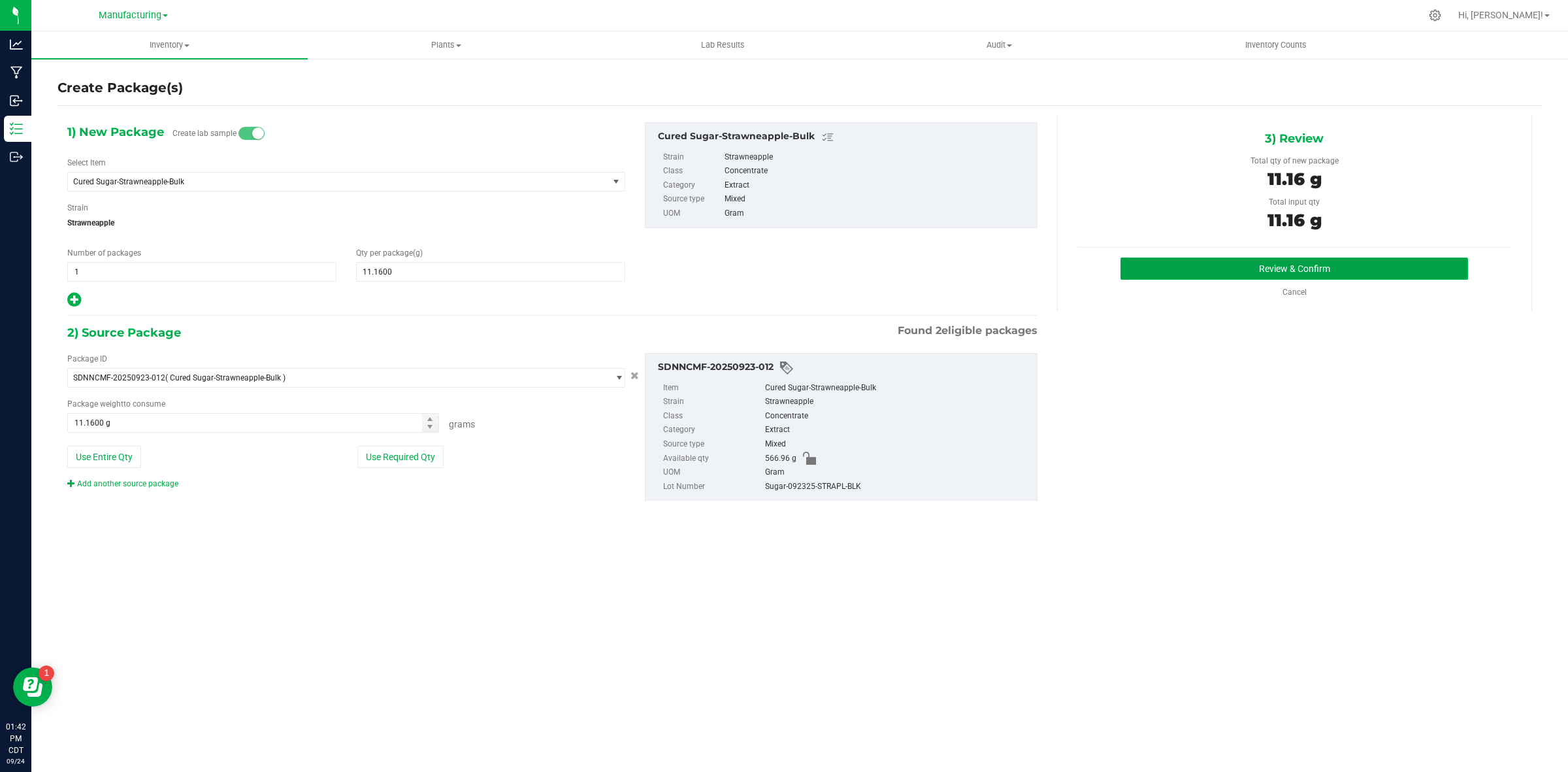
click at [1378, 268] on button "Review & Confirm" at bounding box center [1294, 268] width 348 height 22
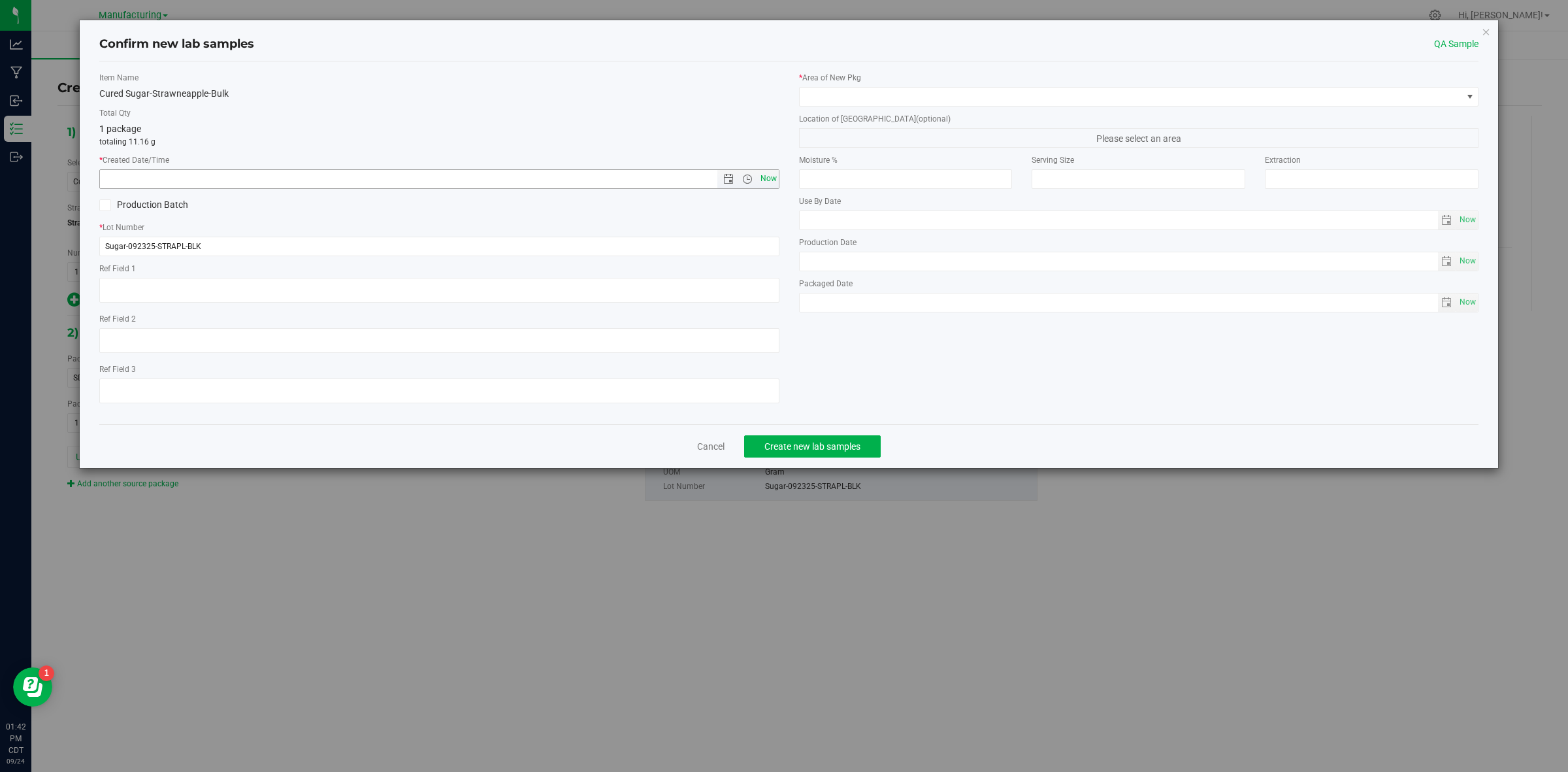
click at [766, 177] on span "Now" at bounding box center [769, 179] width 22 height 19
type input "[DATE] 1:42 PM"
click at [841, 104] on span at bounding box center [1132, 96] width 663 height 18
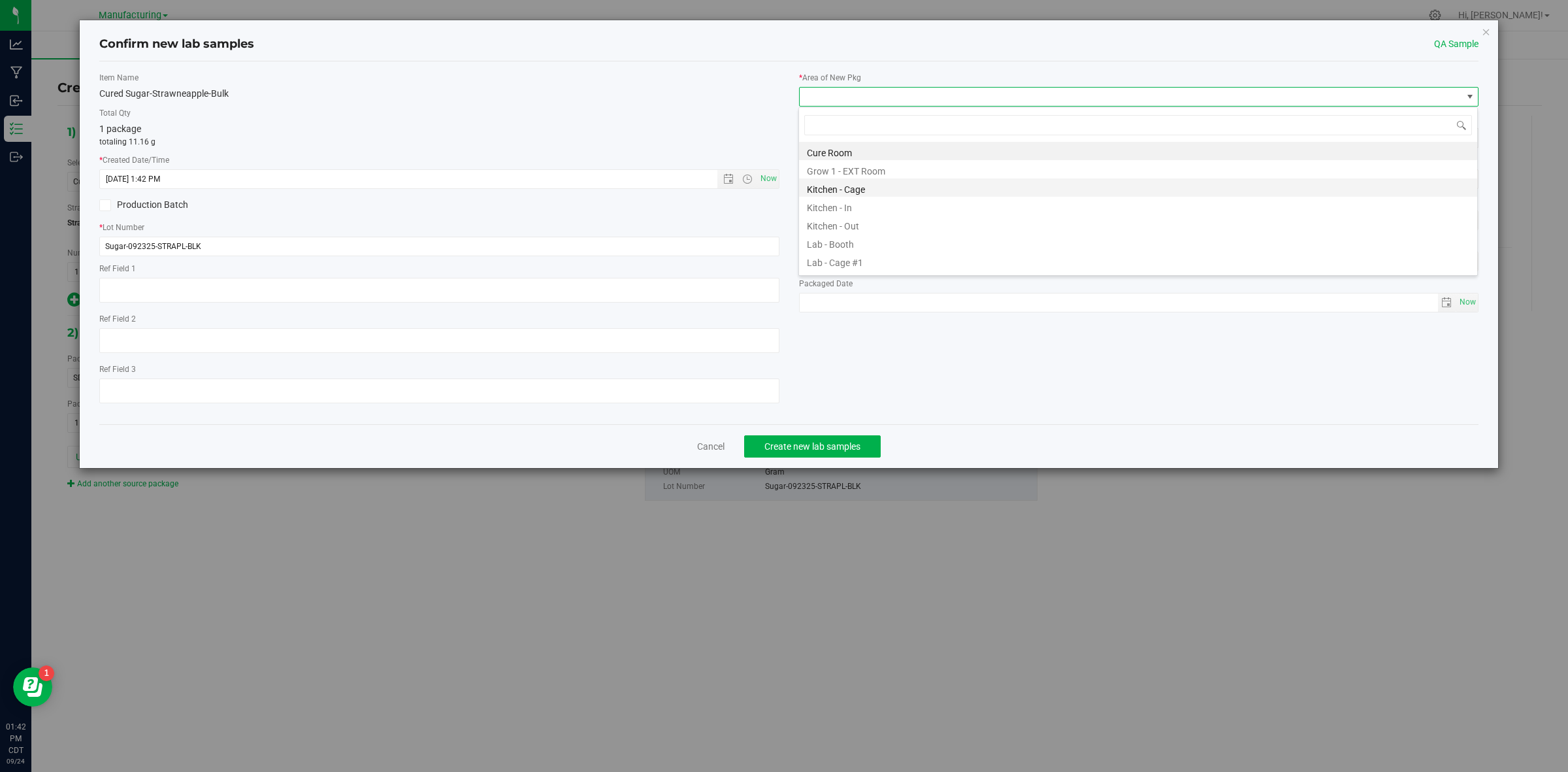
scroll to position [400, 0]
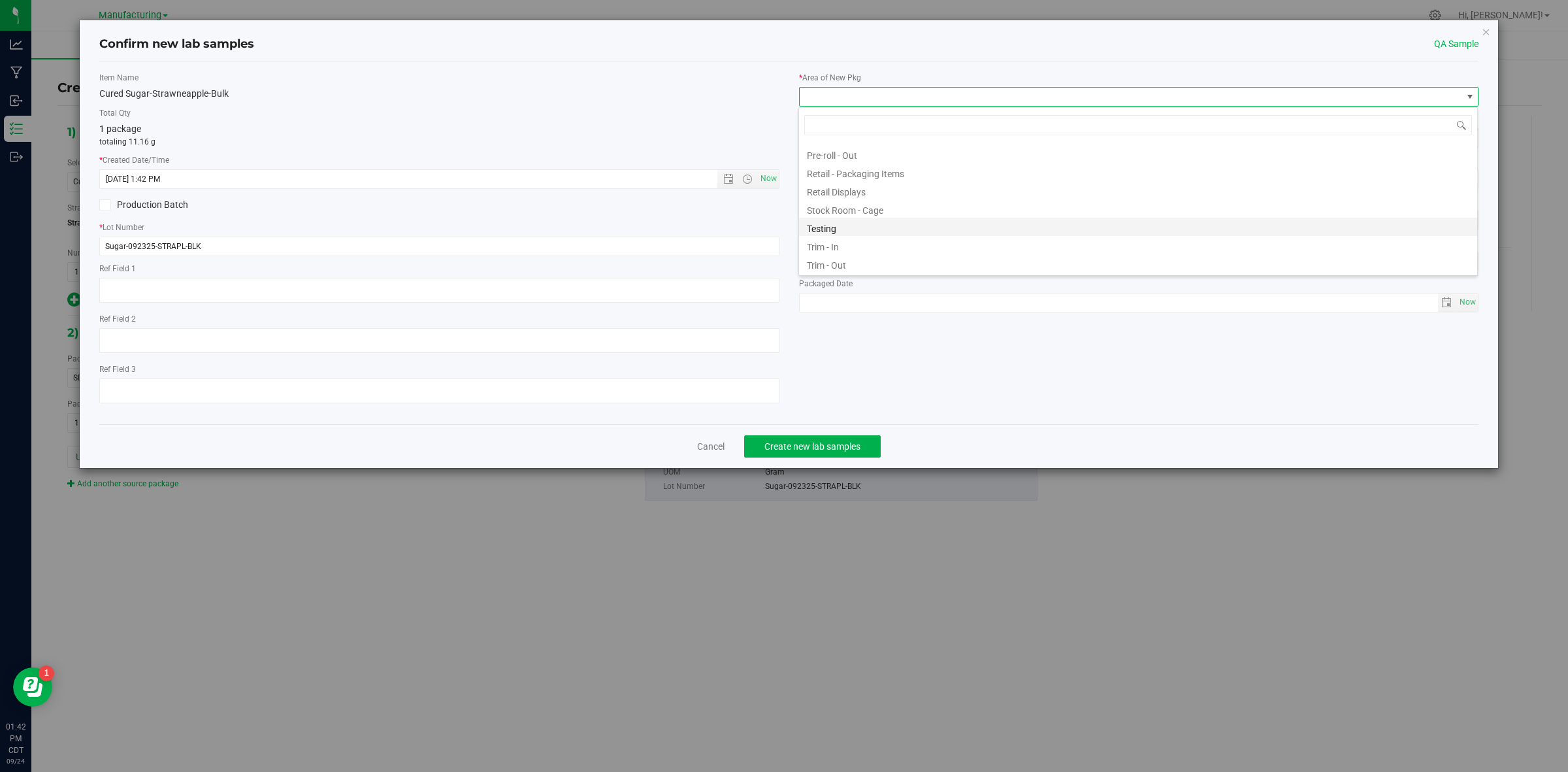
click at [843, 222] on li "Testing" at bounding box center [1138, 226] width 678 height 18
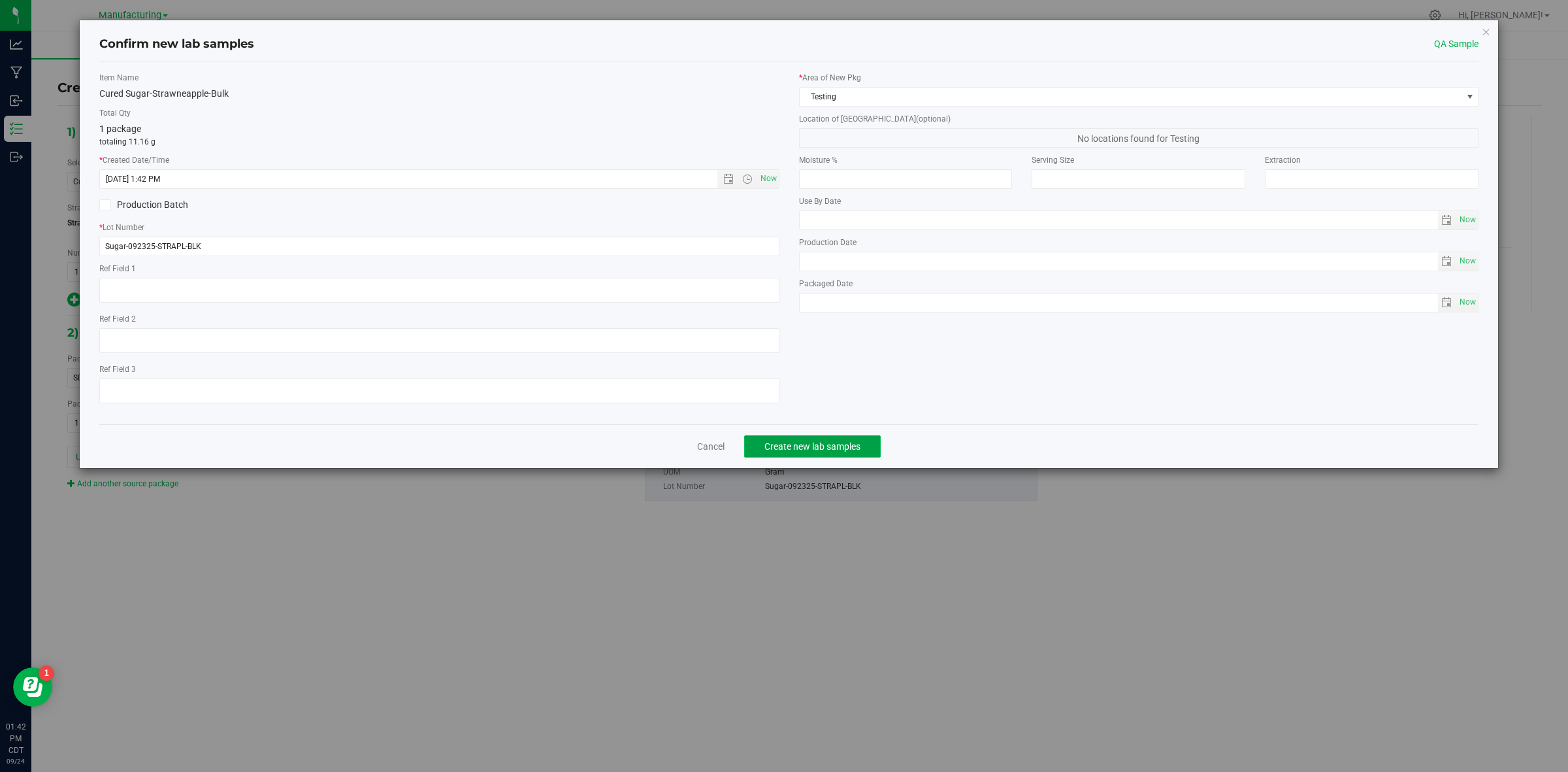
click at [855, 446] on span "Create new lab samples" at bounding box center [812, 446] width 96 height 10
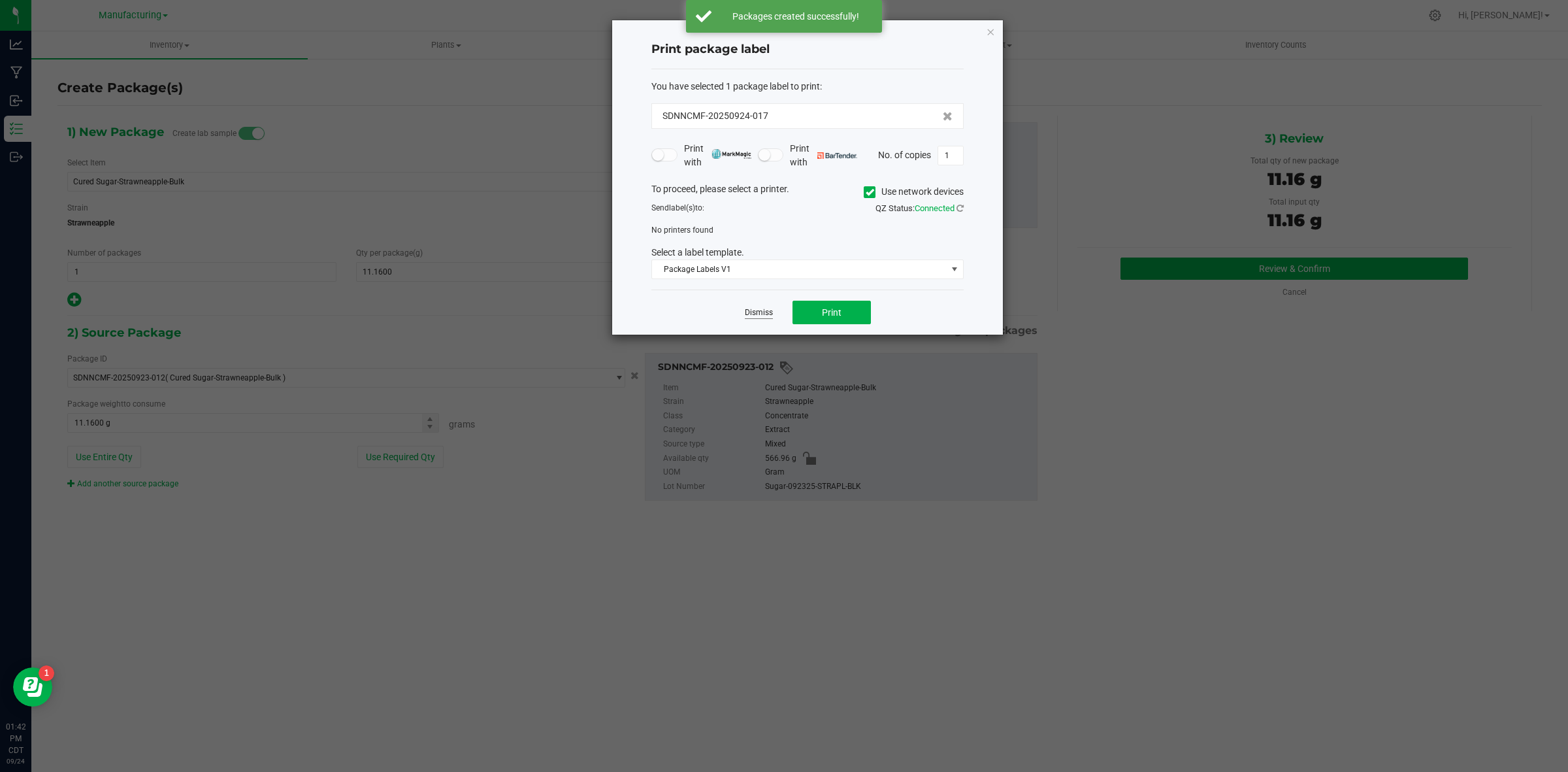
click at [760, 308] on link "Dismiss" at bounding box center [759, 312] width 28 height 11
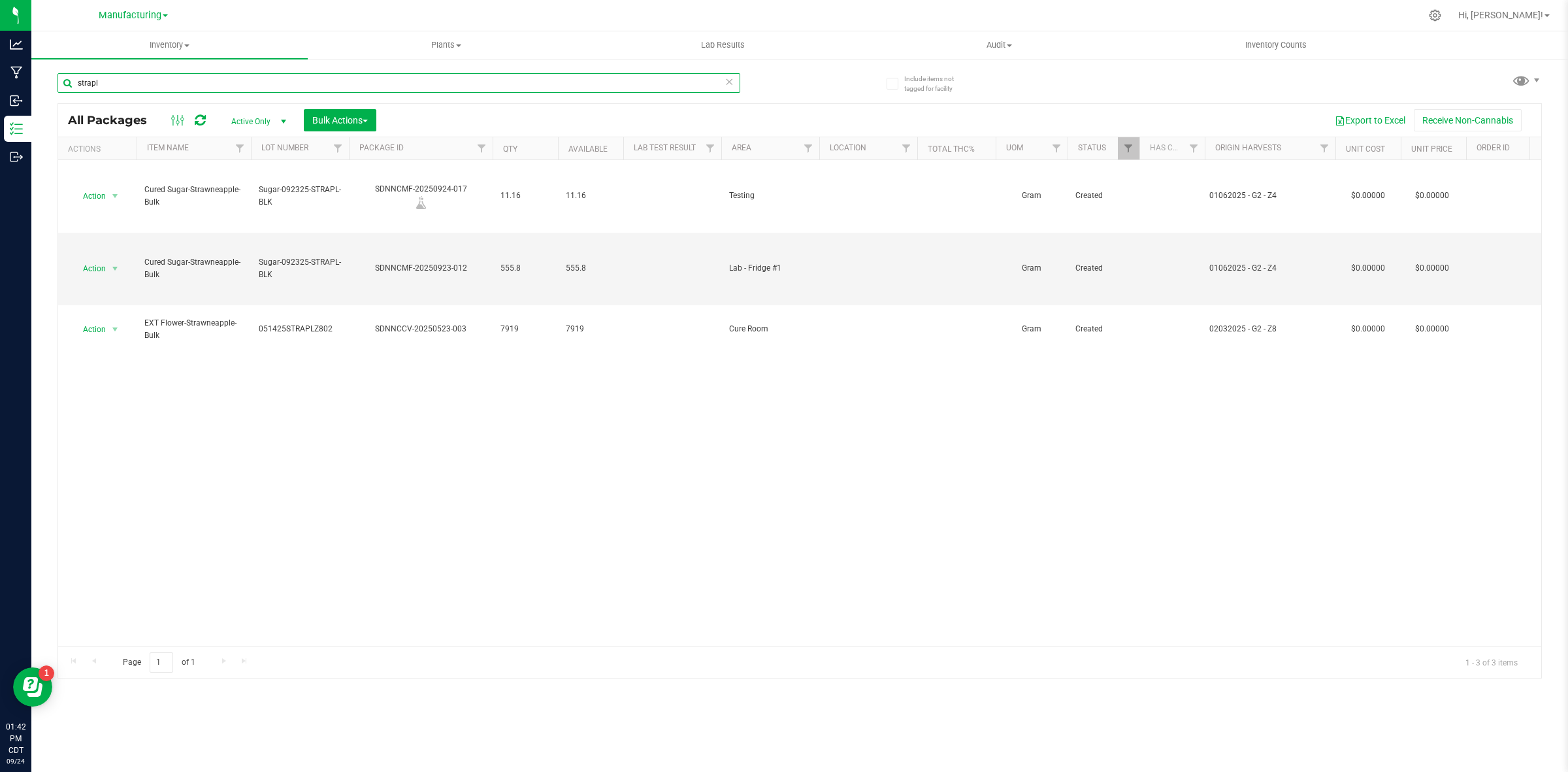
drag, startPoint x: 141, startPoint y: 87, endPoint x: 73, endPoint y: 83, distance: 68.1
click at [73, 83] on input "strapl" at bounding box center [398, 83] width 683 height 20
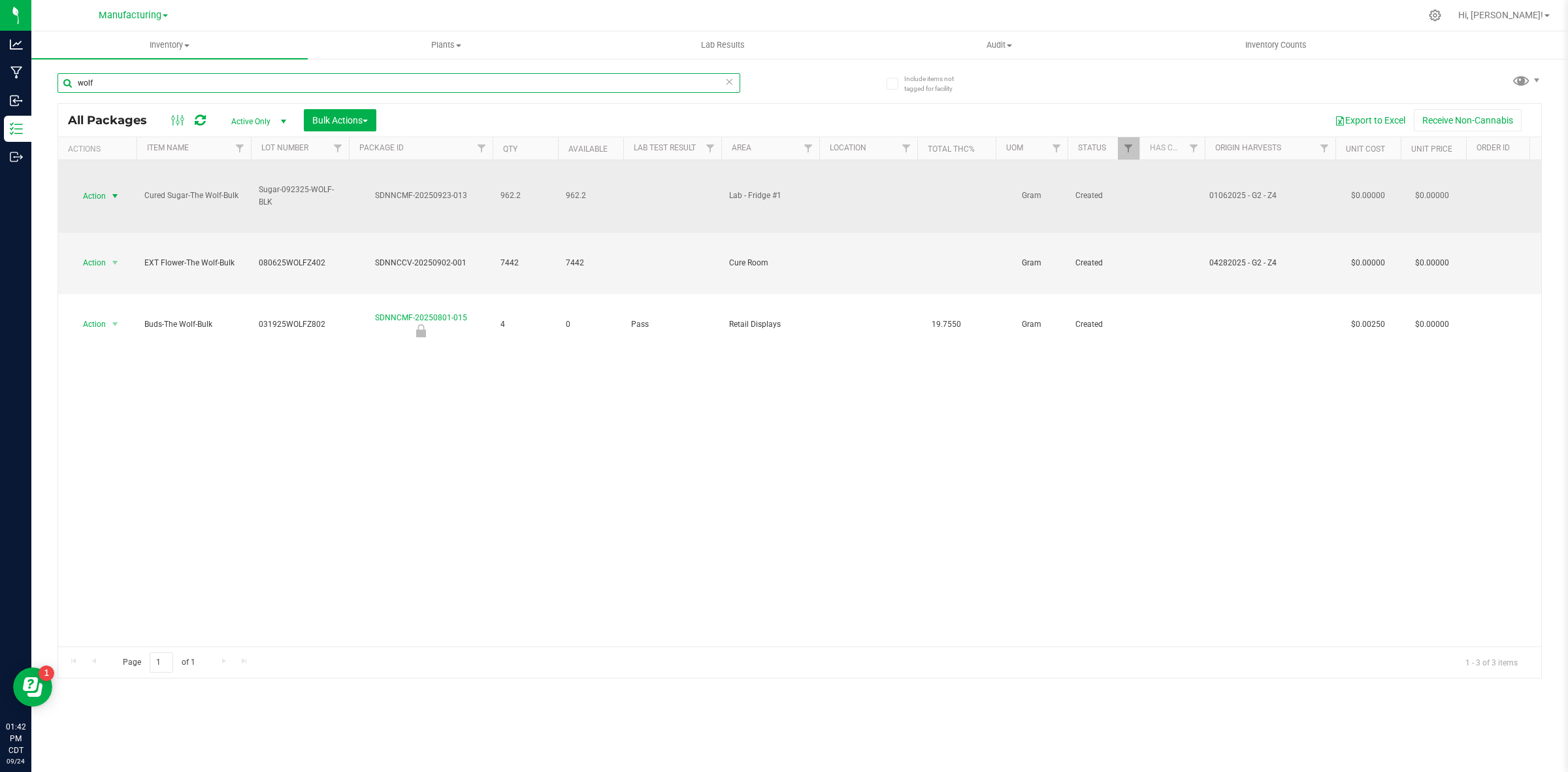
type input "wolf"
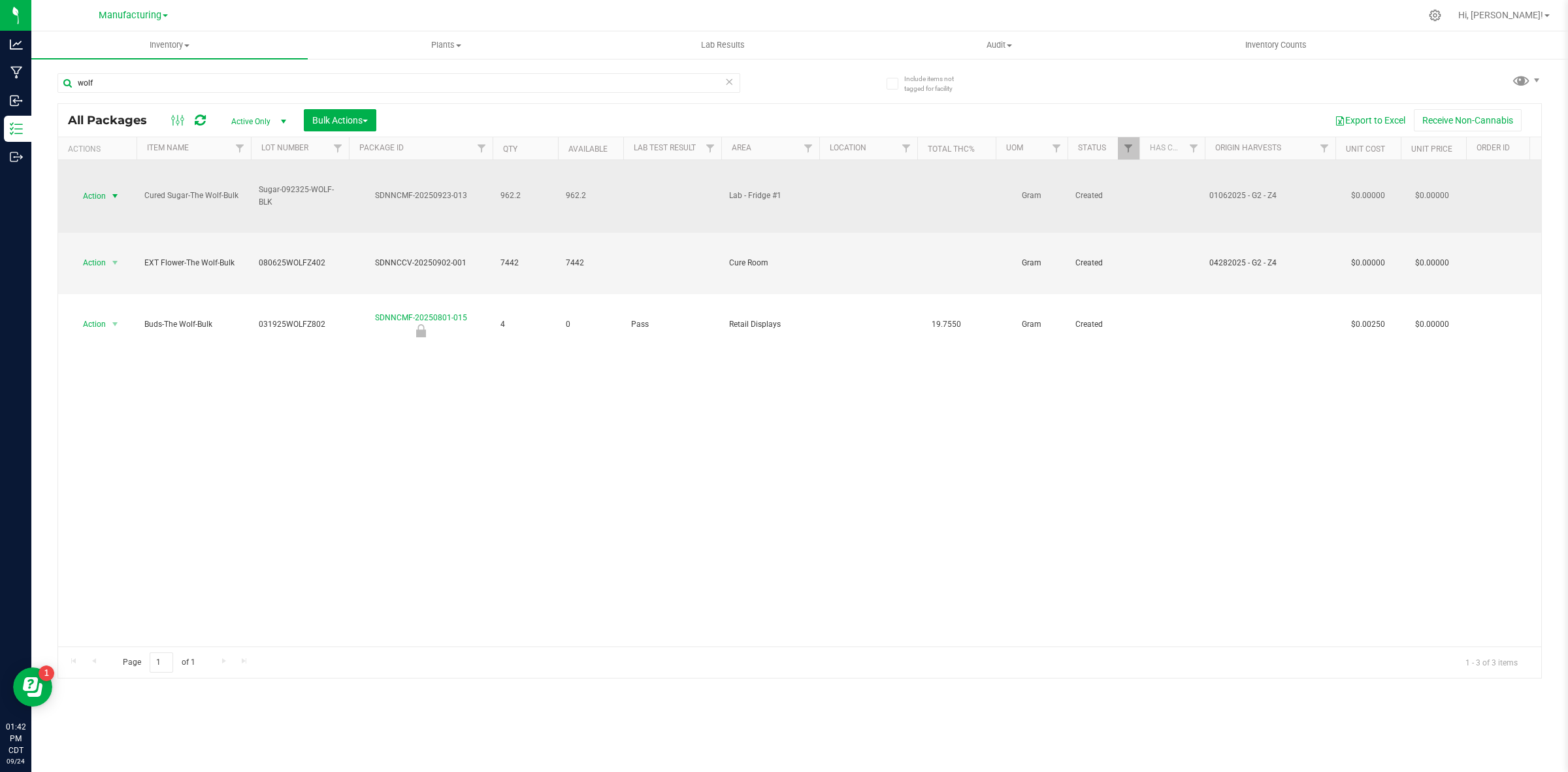
click at [98, 198] on span "Action" at bounding box center [89, 196] width 35 height 18
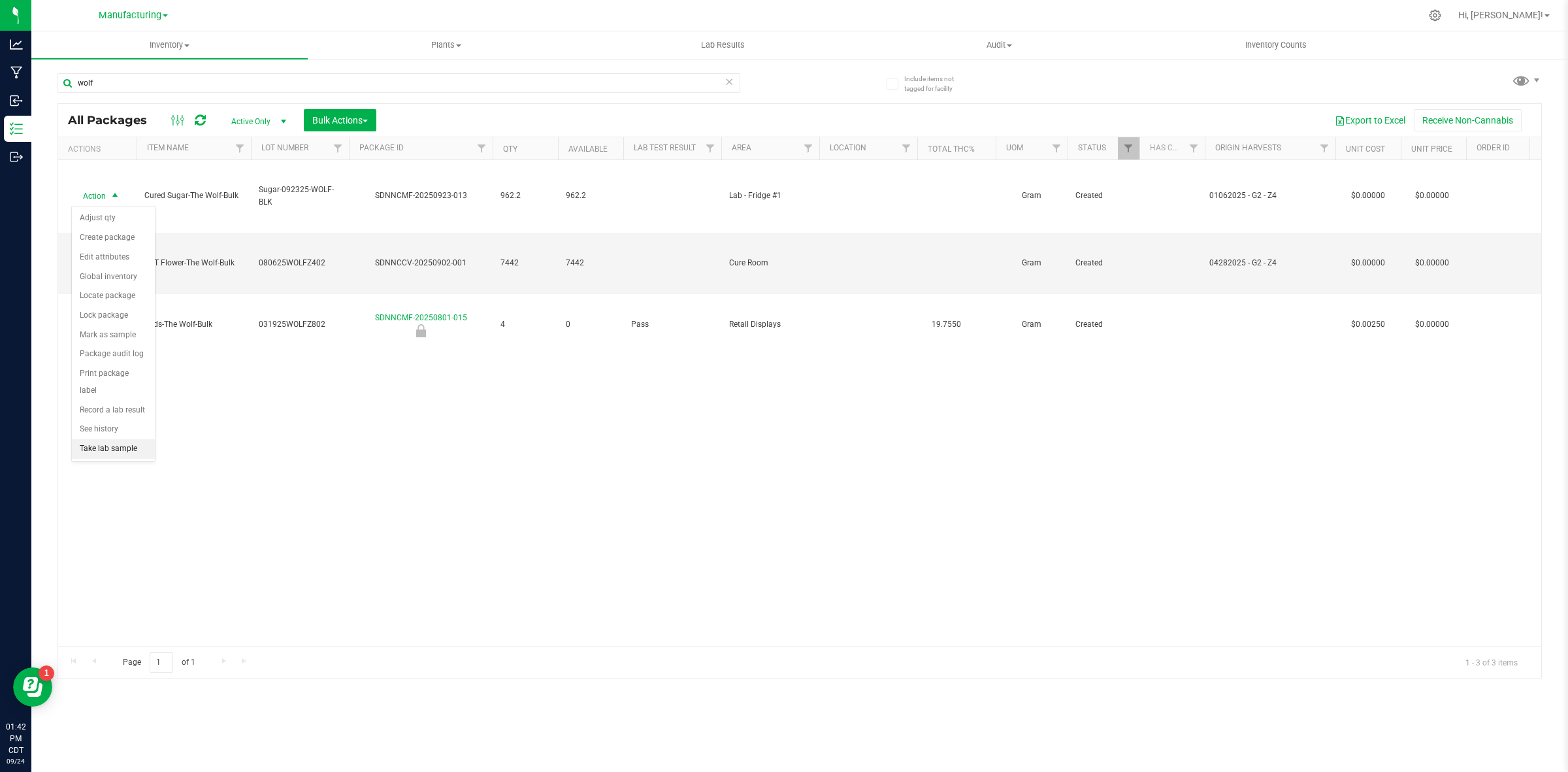
click at [115, 440] on li "Take lab sample" at bounding box center [113, 449] width 83 height 20
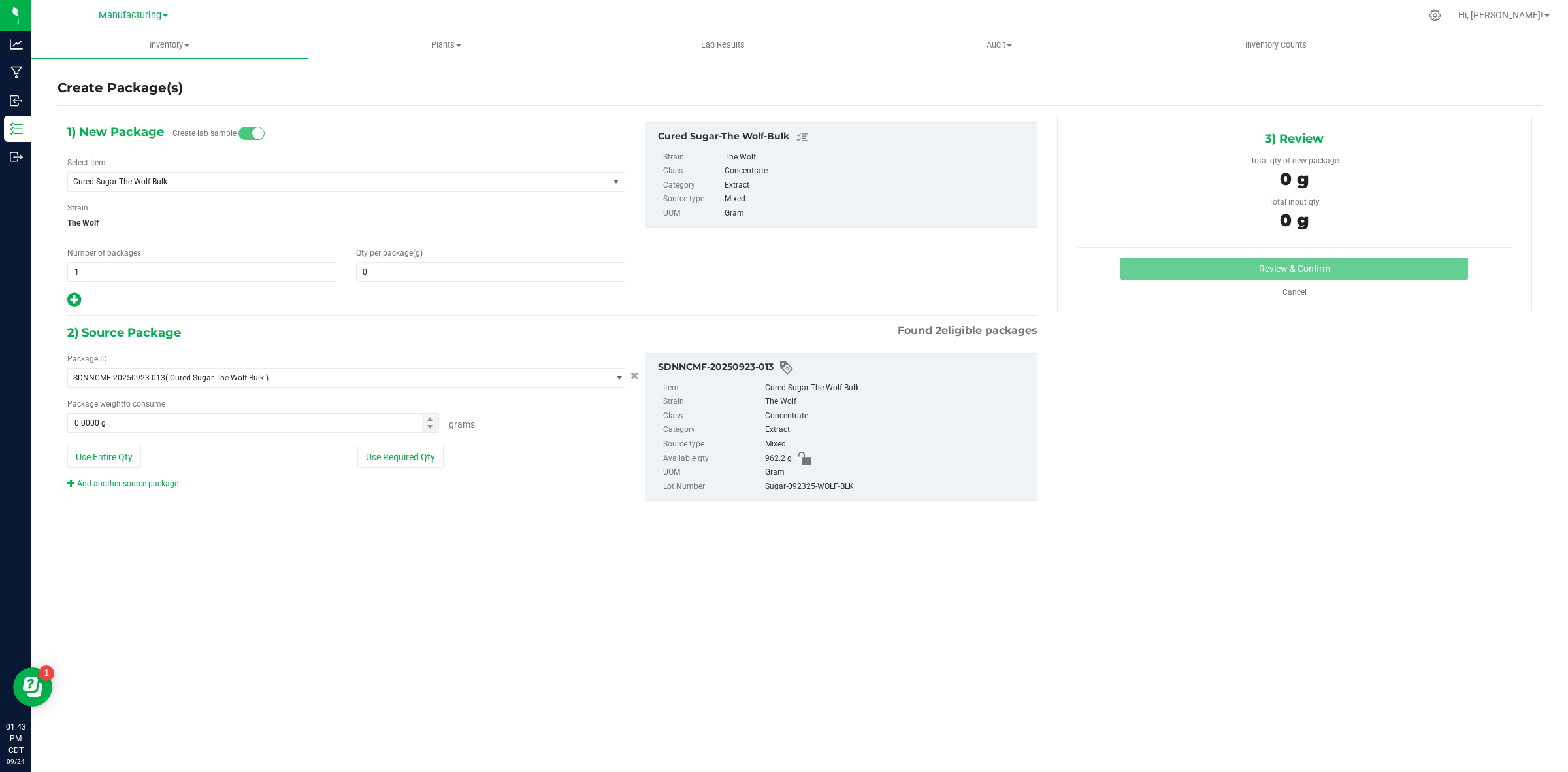
type input "0.0000"
click at [430, 269] on span at bounding box center [491, 272] width 269 height 20
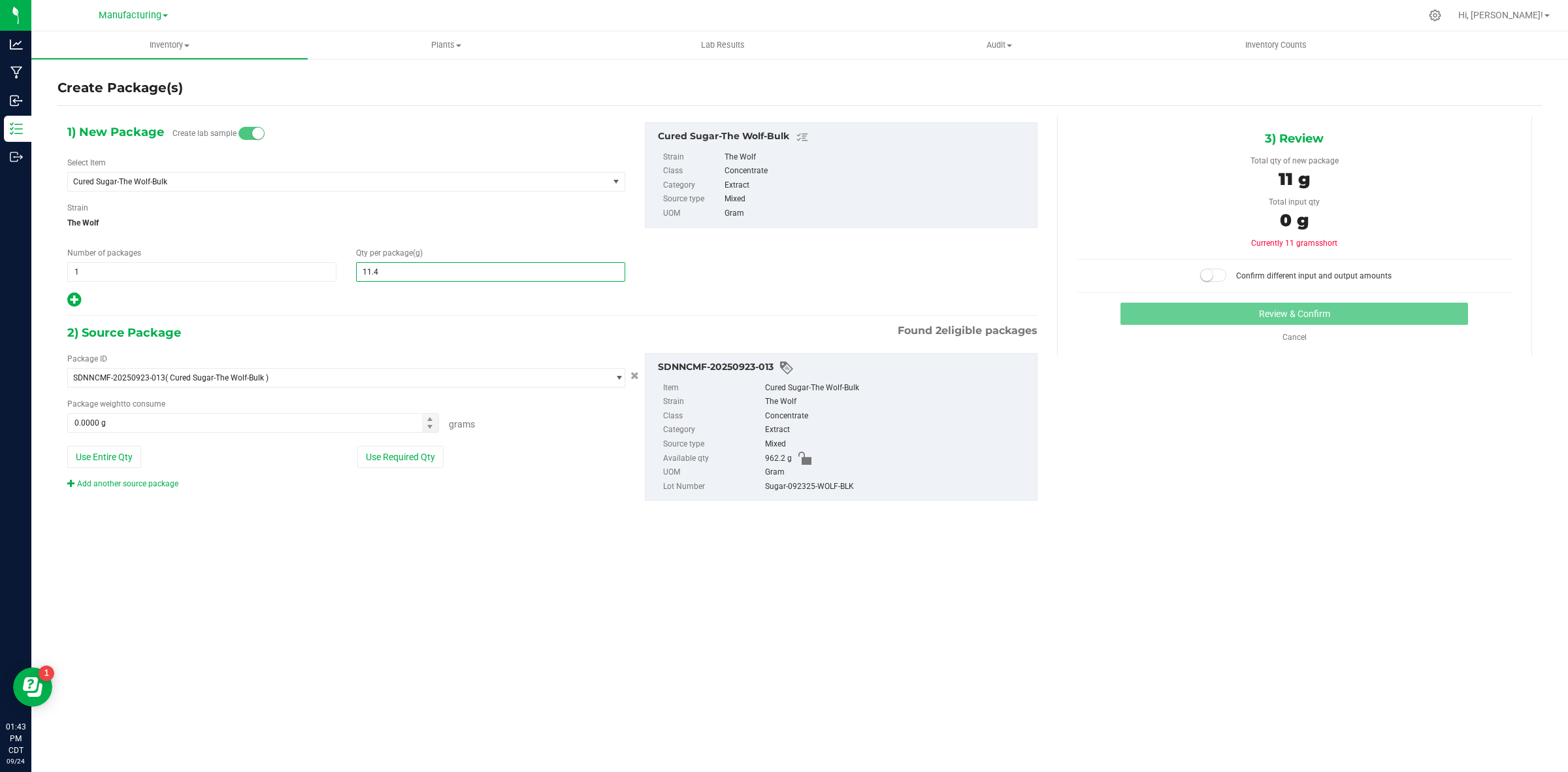
type input "11.43"
type input "11.4300"
click at [414, 459] on button "Use Required Qty" at bounding box center [400, 457] width 86 height 22
type input "11.4300 g"
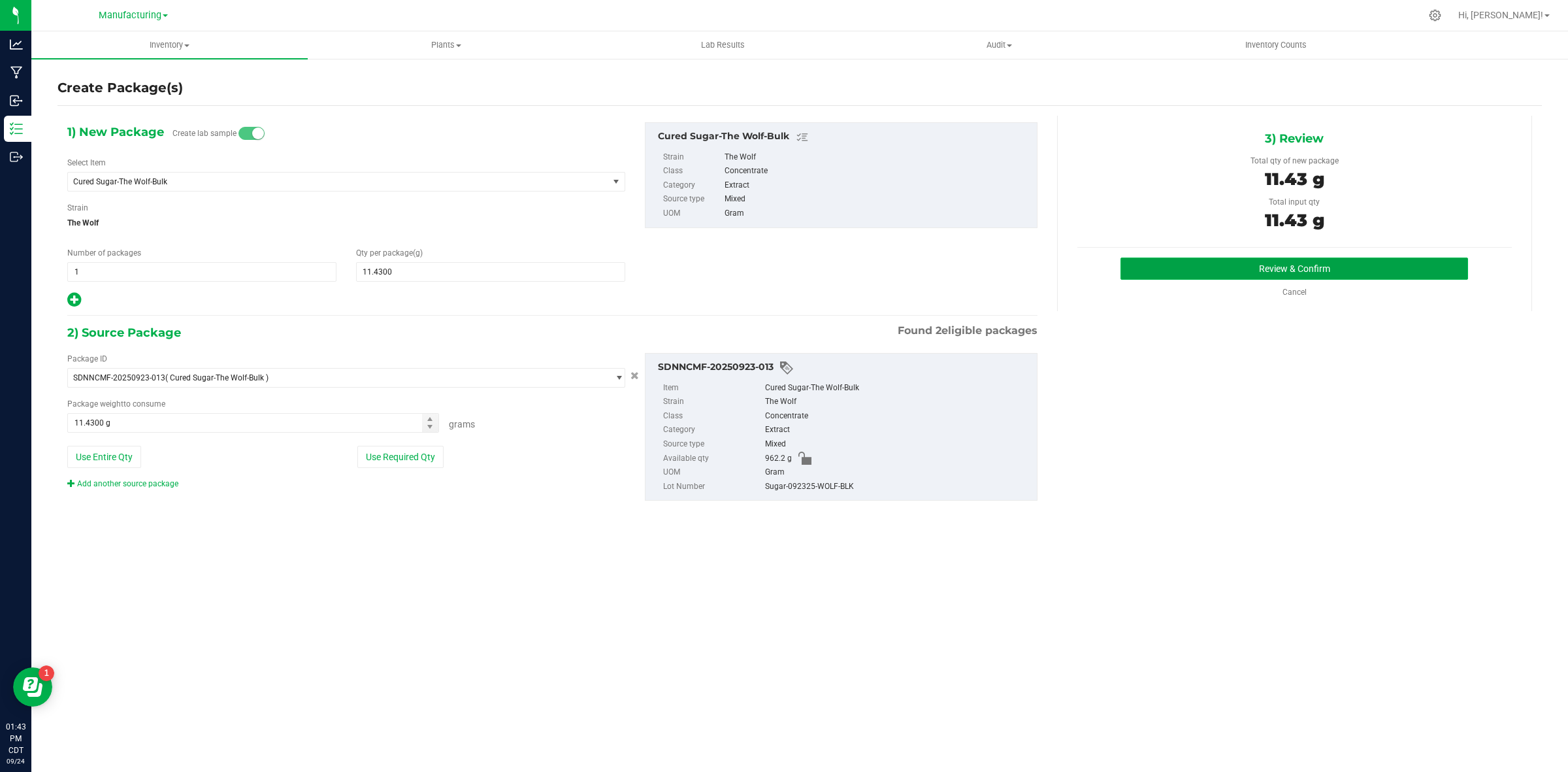
click at [1358, 273] on button "Review & Confirm" at bounding box center [1294, 268] width 348 height 22
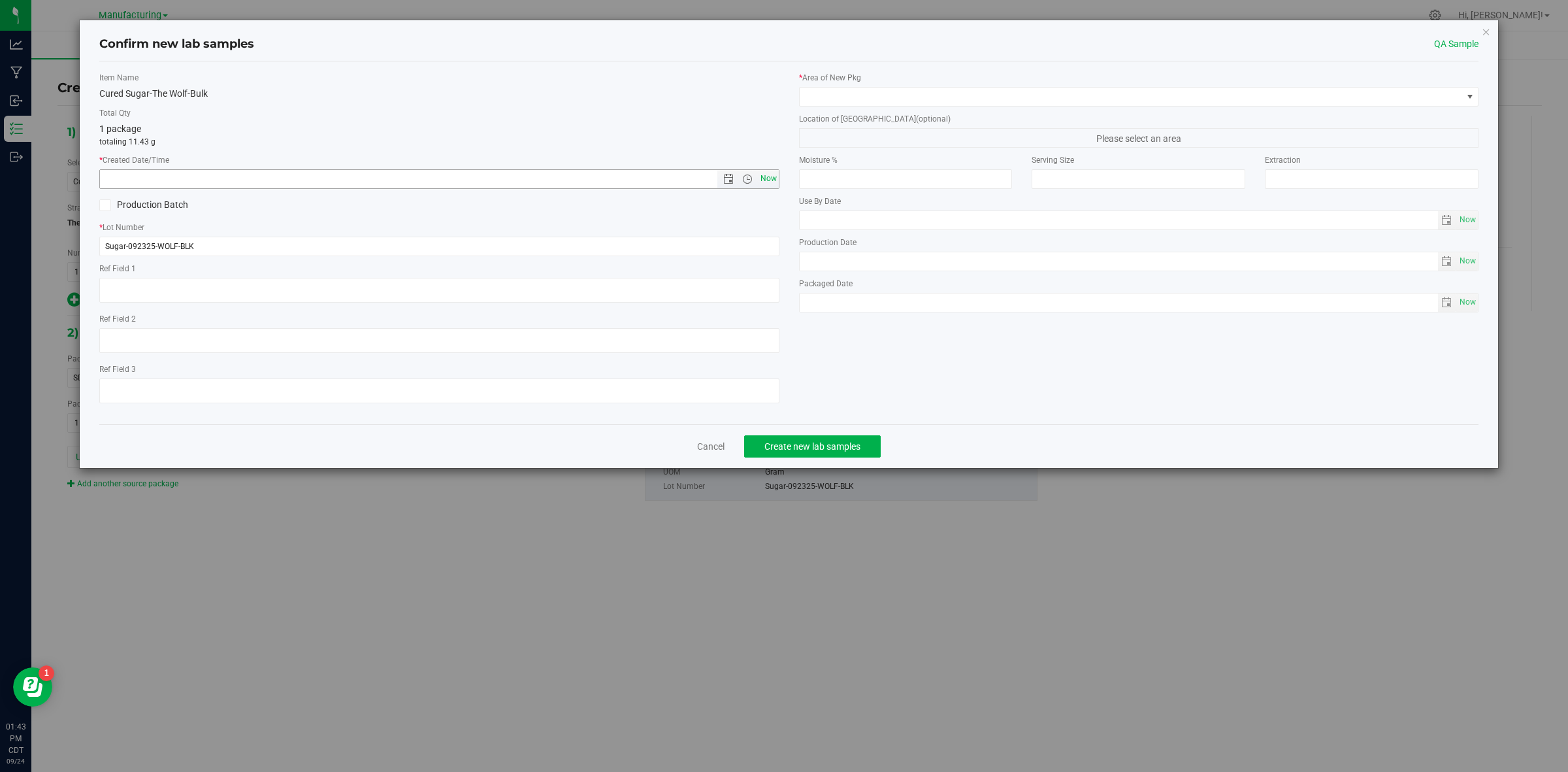
click at [773, 178] on span "Now" at bounding box center [769, 179] width 22 height 19
type input "[DATE] 1:43 PM"
click at [854, 100] on span at bounding box center [1132, 96] width 663 height 18
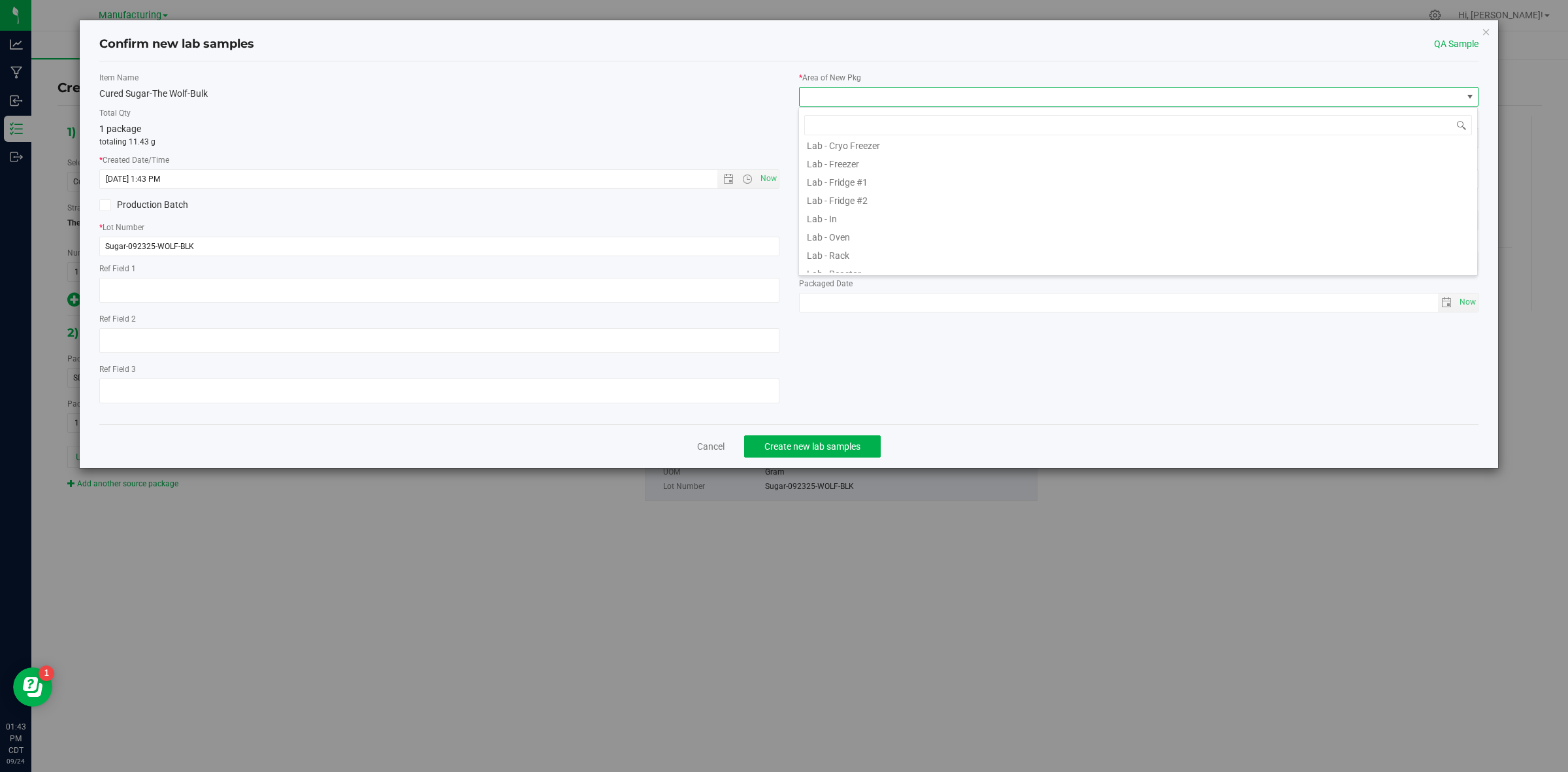
scroll to position [400, 0]
click at [830, 227] on li "Testing" at bounding box center [1138, 226] width 678 height 18
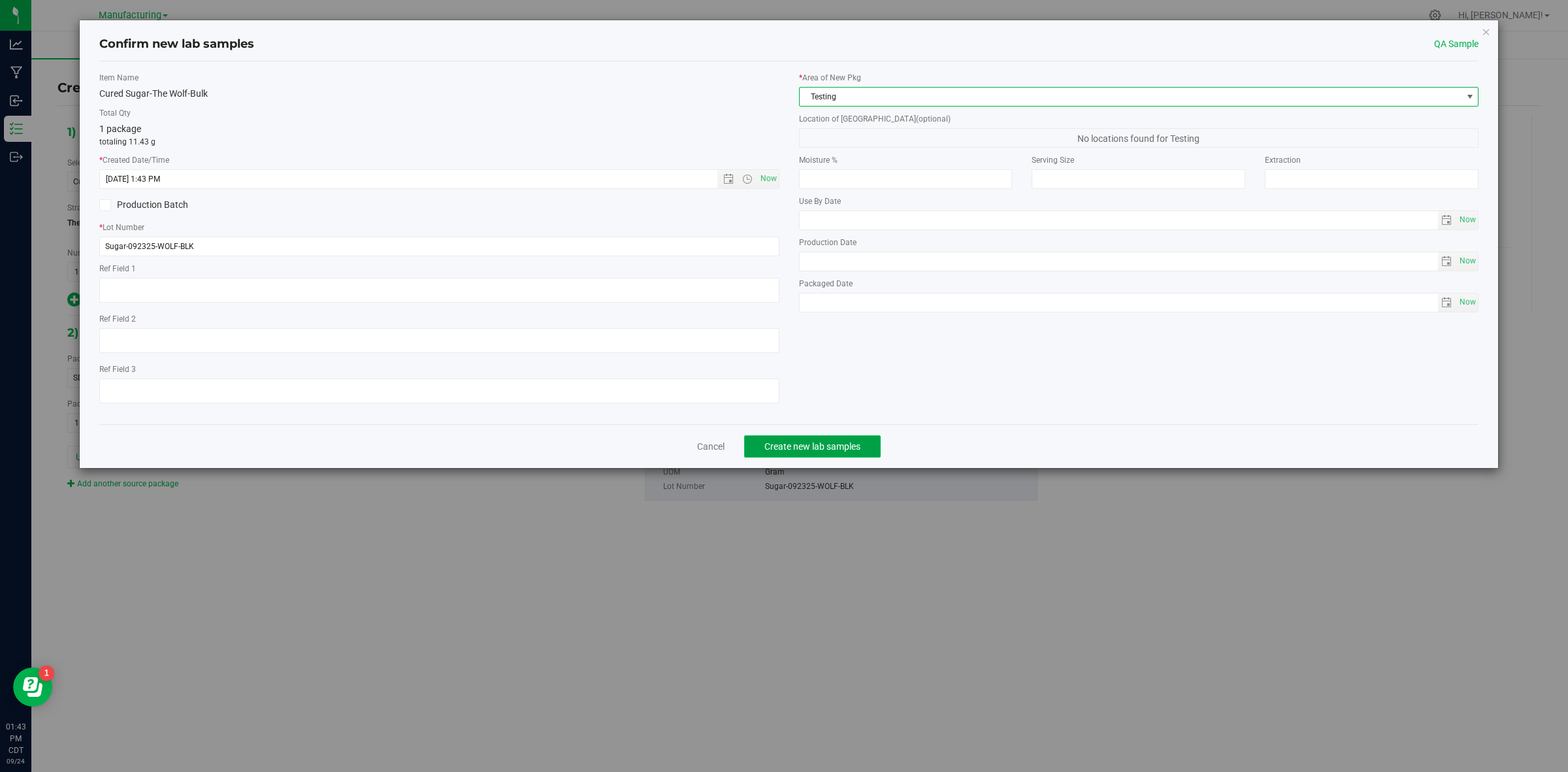
click at [840, 448] on span "Create new lab samples" at bounding box center [812, 446] width 96 height 10
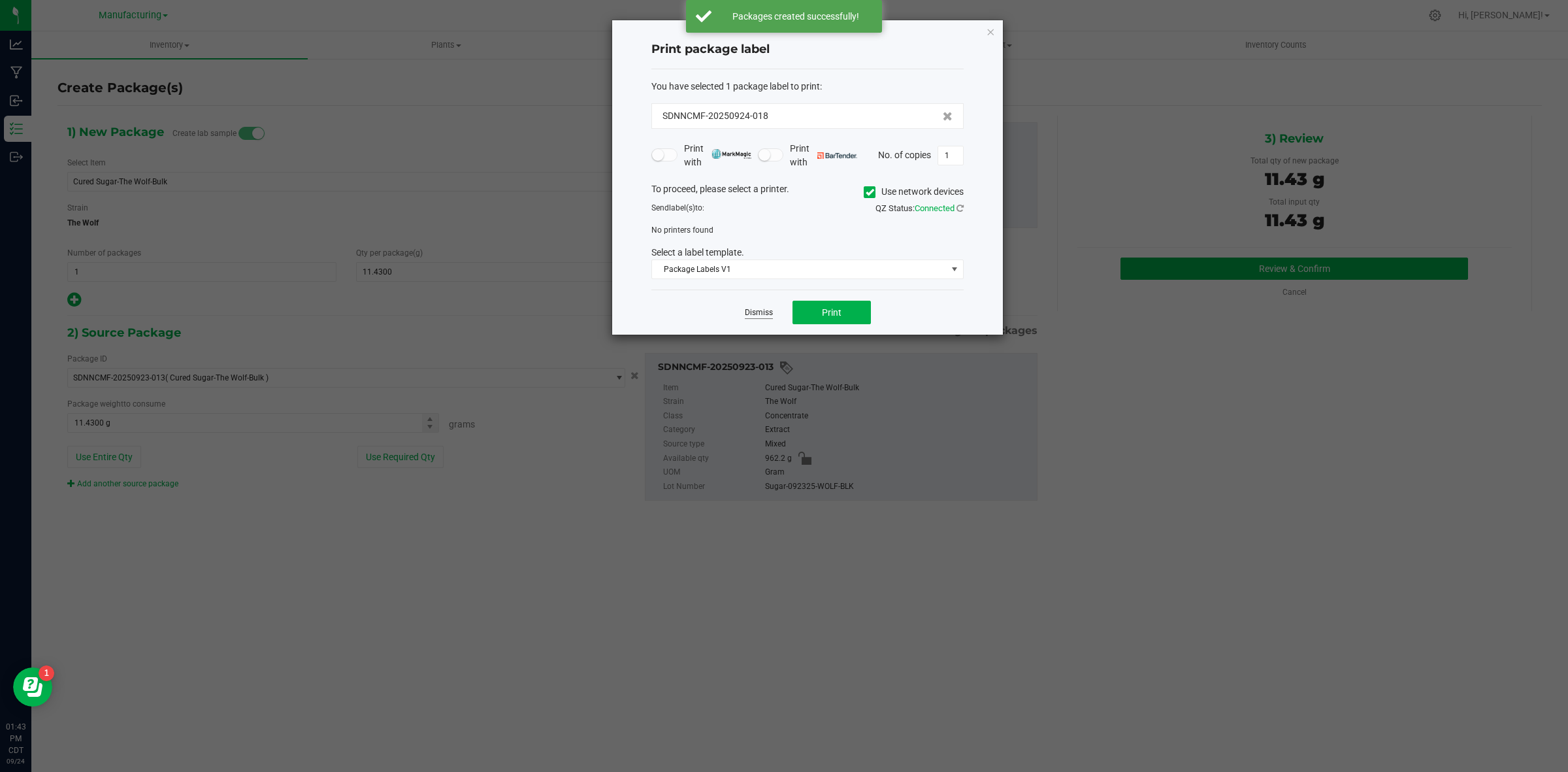
click at [756, 318] on link "Dismiss" at bounding box center [759, 312] width 28 height 11
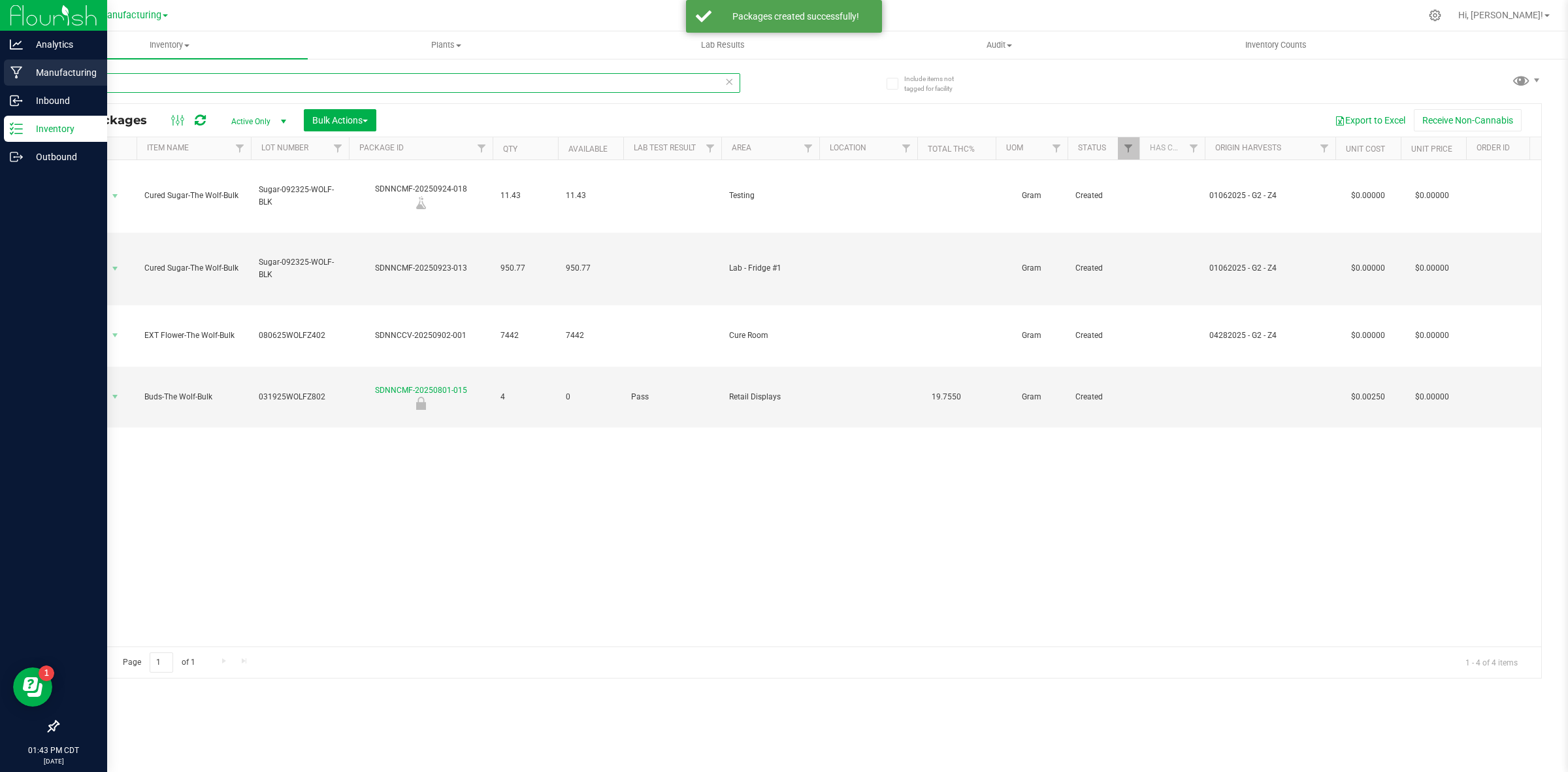
drag, startPoint x: 149, startPoint y: 82, endPoint x: 18, endPoint y: 83, distance: 131.0
click at [18, 83] on div "Analytics Manufacturing Inbound Inventory Outbound 01:43 PM CDT [DATE] 09/24 Ma…" at bounding box center [784, 386] width 1568 height 772
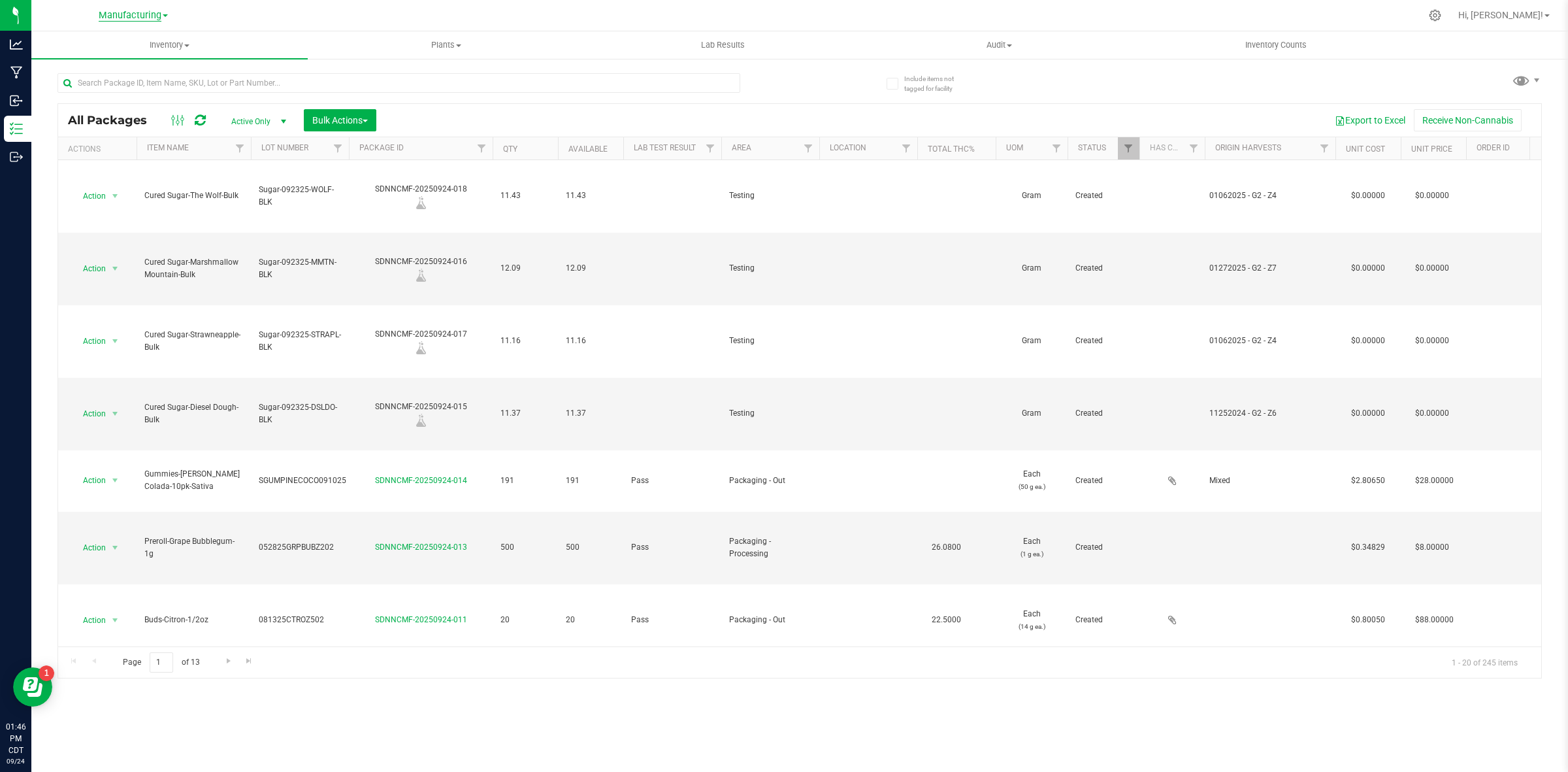
click at [136, 15] on span "Manufacturing" at bounding box center [129, 15] width 62 height 12
click at [111, 43] on link "Cultivation" at bounding box center [134, 46] width 191 height 18
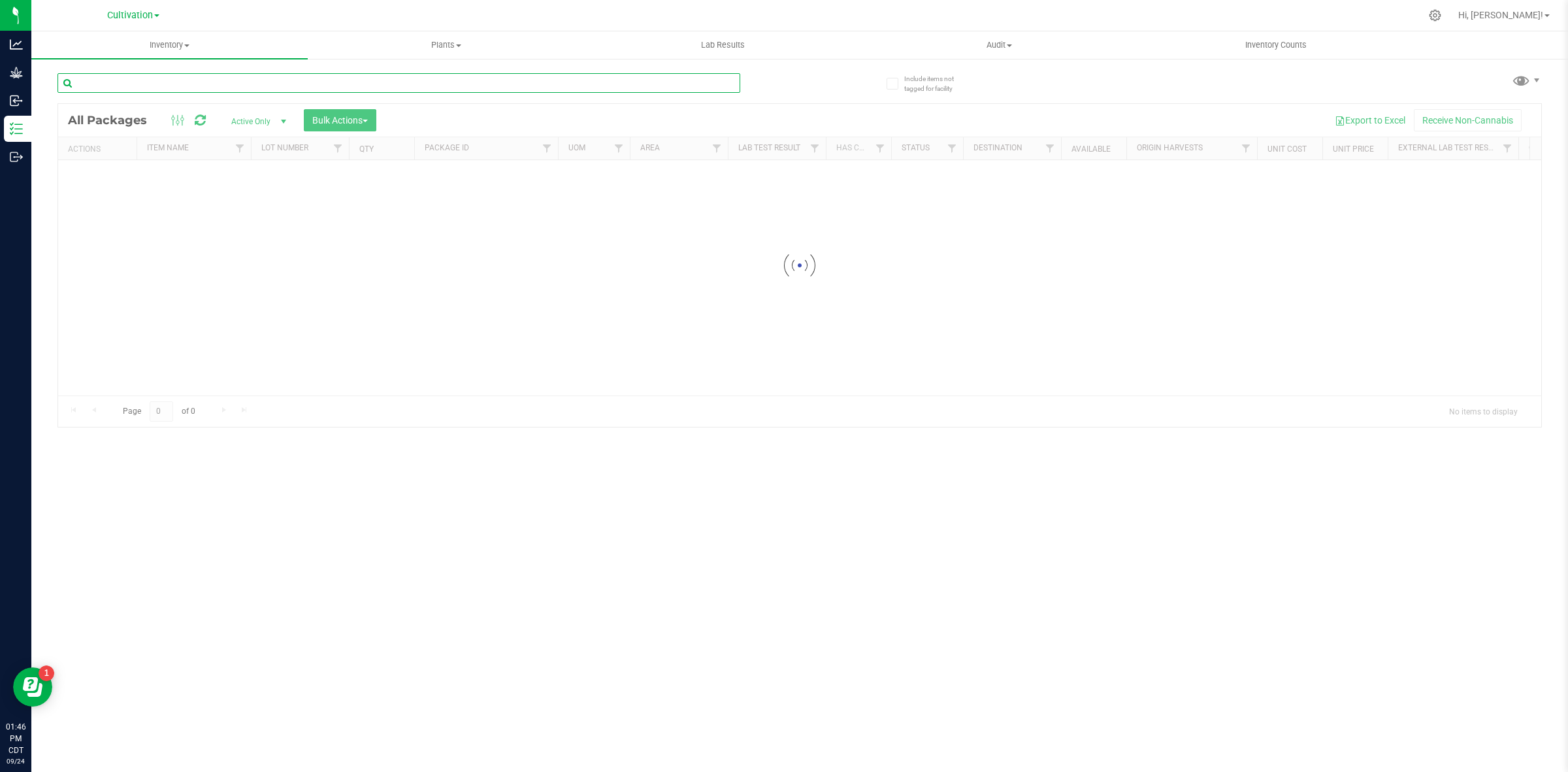
click at [112, 74] on input "text" at bounding box center [398, 83] width 683 height 20
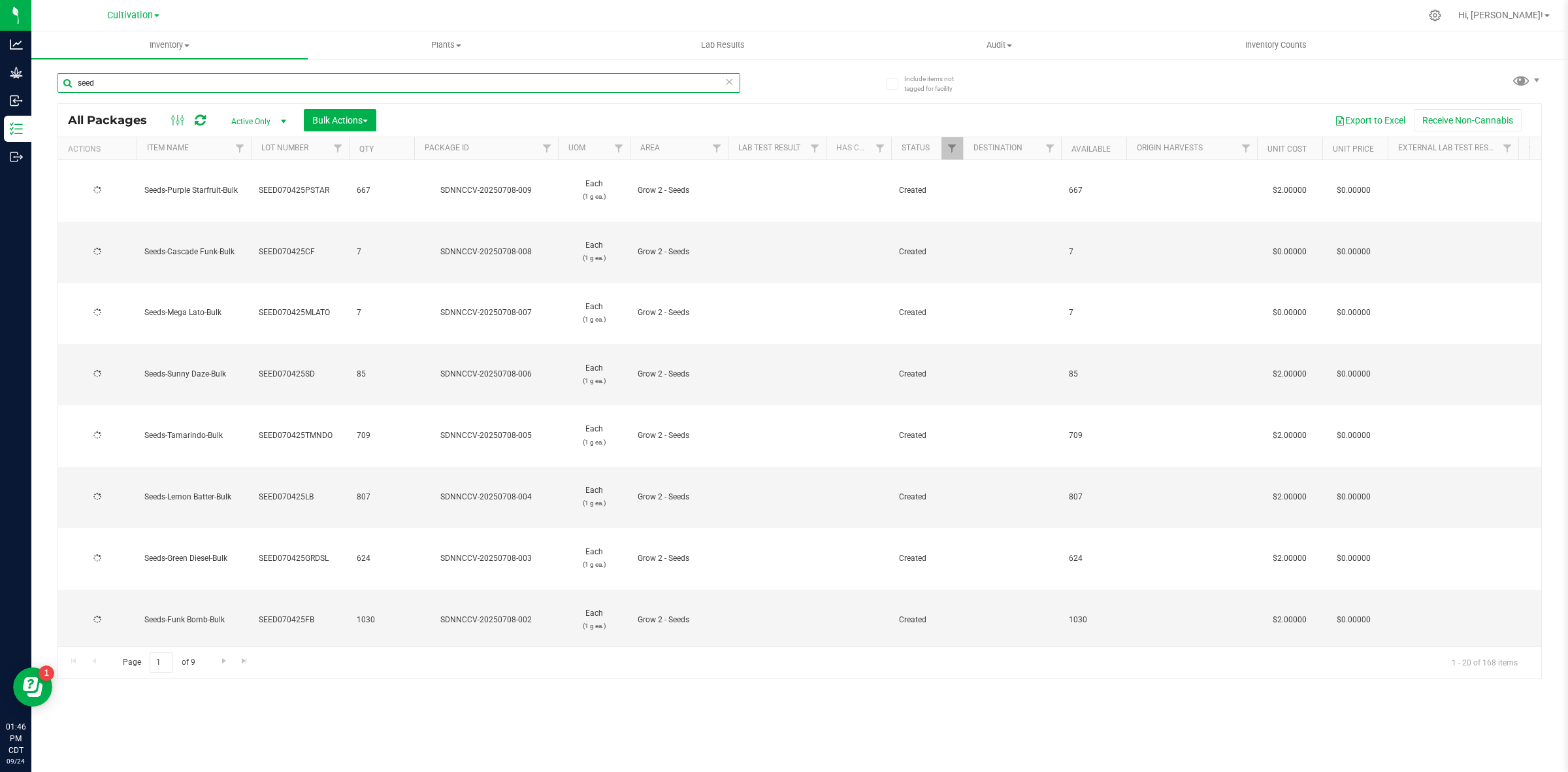
type input "seed"
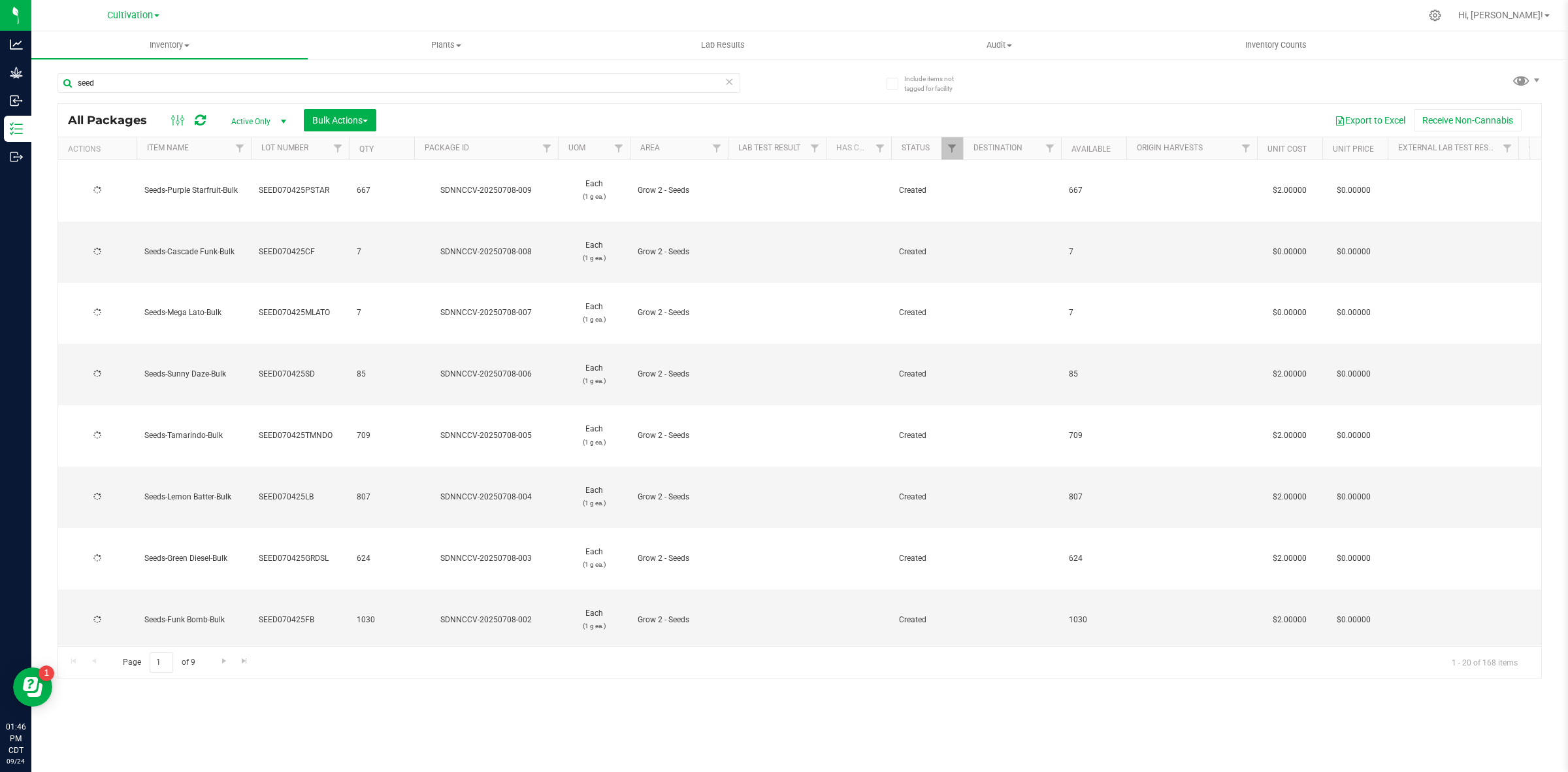
click at [200, 151] on th "Item Name" at bounding box center [194, 149] width 115 height 23
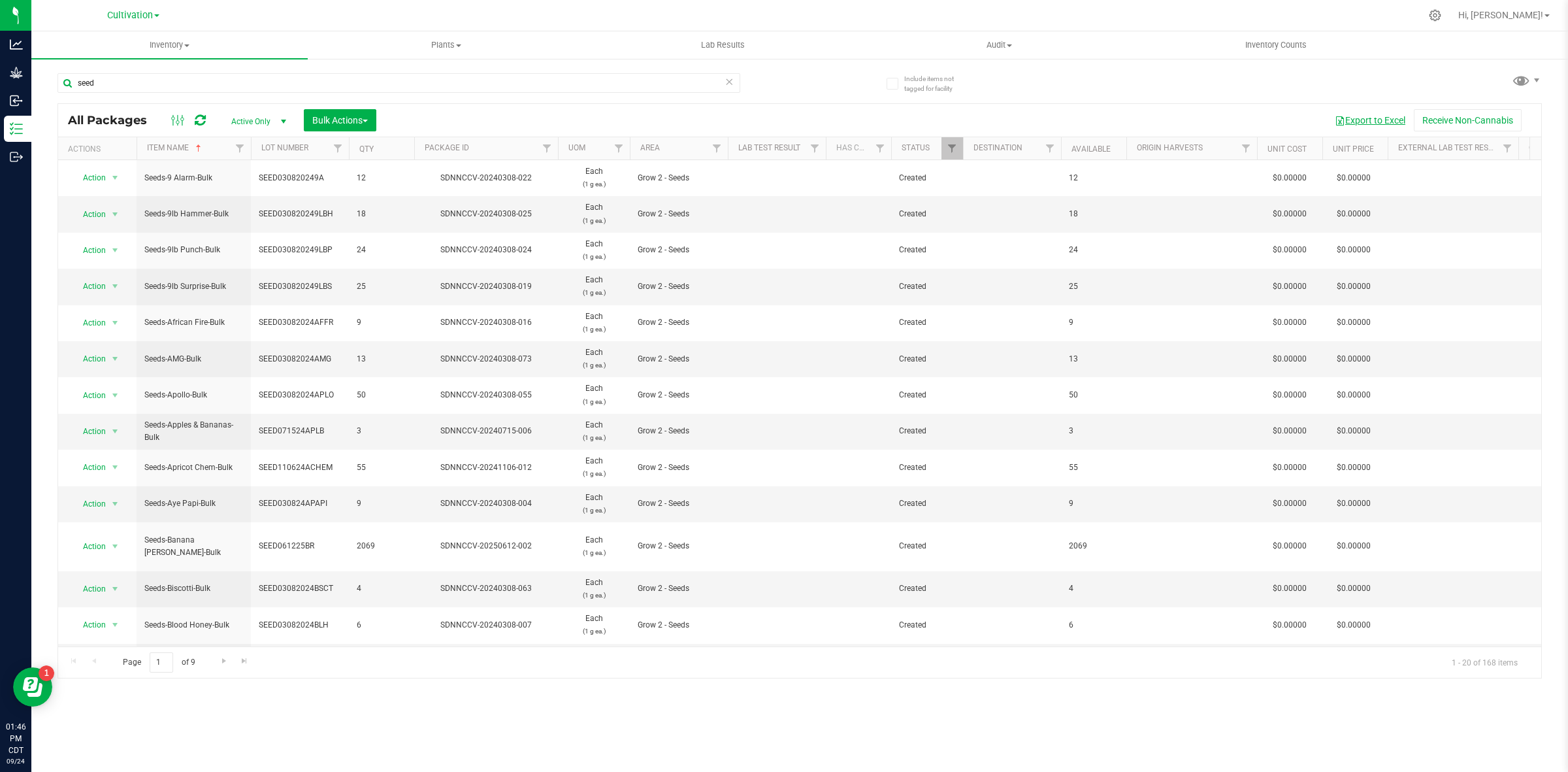
click at [1371, 121] on button "Export to Excel" at bounding box center [1370, 121] width 87 height 22
